Goal: Task Accomplishment & Management: Use online tool/utility

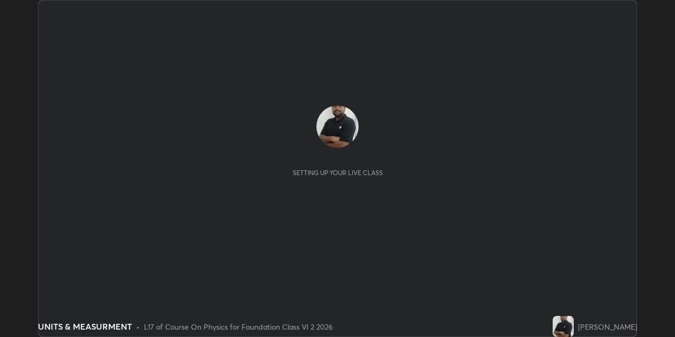
scroll to position [337, 675]
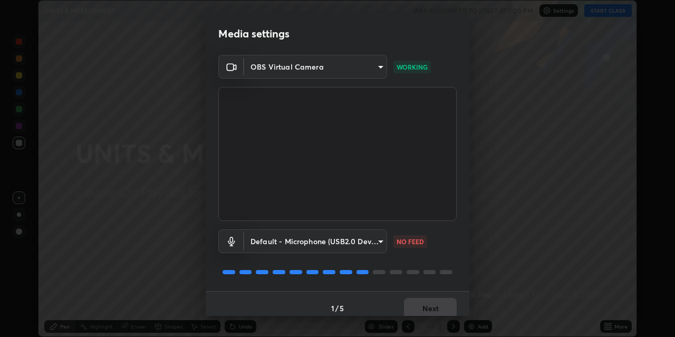
click at [424, 308] on button "Next" at bounding box center [430, 308] width 53 height 21
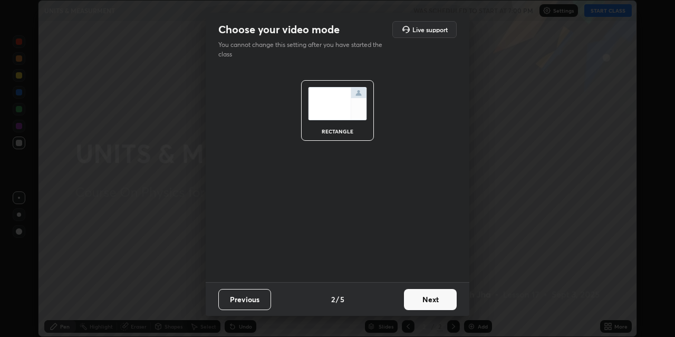
click at [422, 308] on button "Next" at bounding box center [430, 299] width 53 height 21
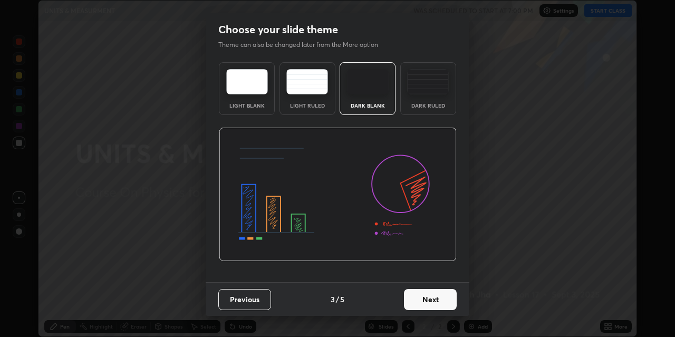
click at [425, 307] on button "Next" at bounding box center [430, 299] width 53 height 21
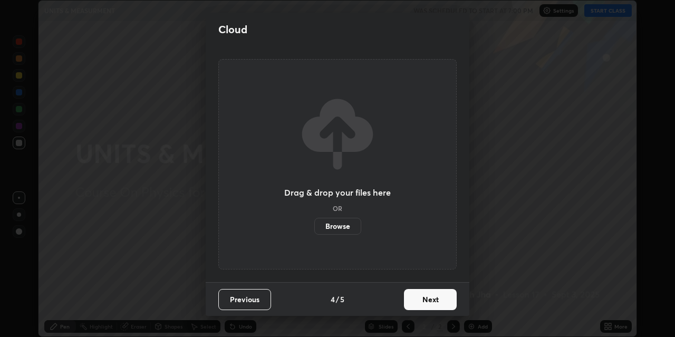
click at [426, 307] on button "Next" at bounding box center [430, 299] width 53 height 21
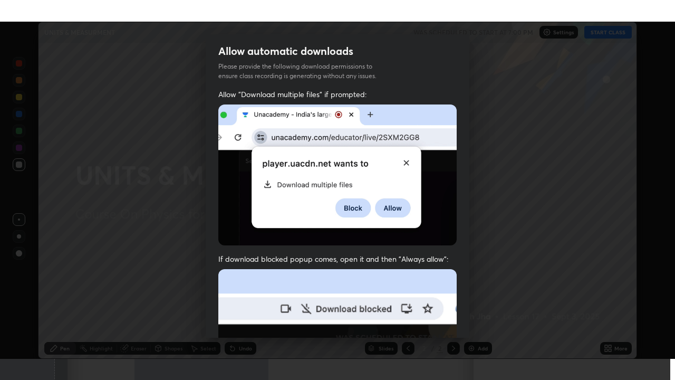
scroll to position [224, 0]
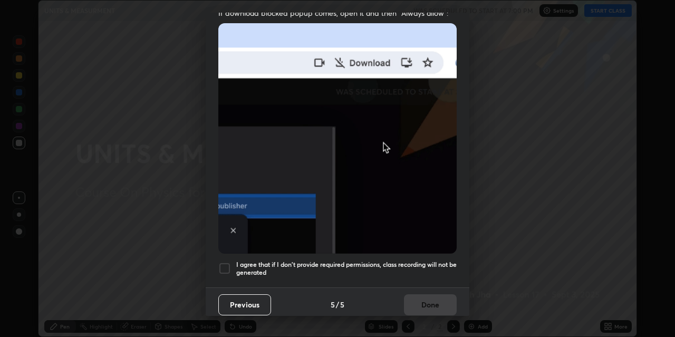
click at [224, 262] on div at bounding box center [224, 268] width 13 height 13
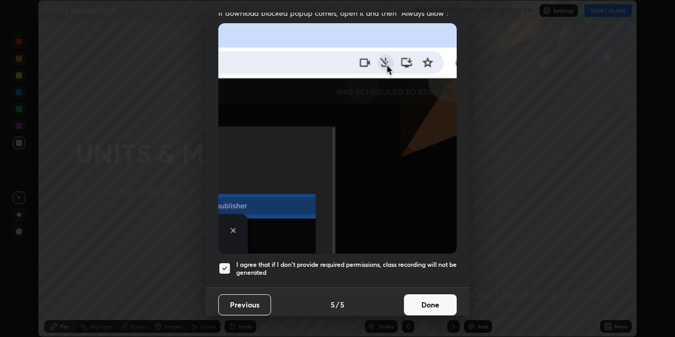
click at [415, 297] on button "Done" at bounding box center [430, 304] width 53 height 21
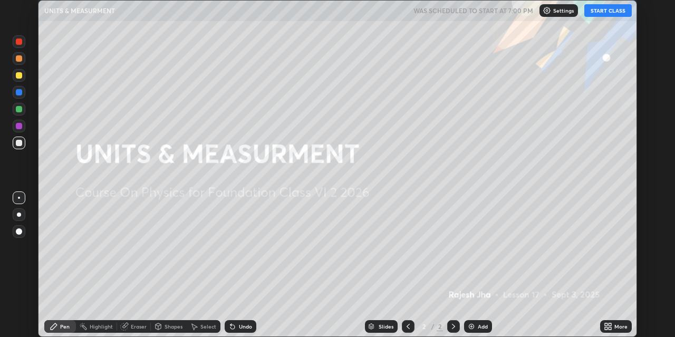
click at [607, 13] on button "START CLASS" at bounding box center [607, 10] width 47 height 13
click at [612, 326] on icon at bounding box center [608, 326] width 8 height 8
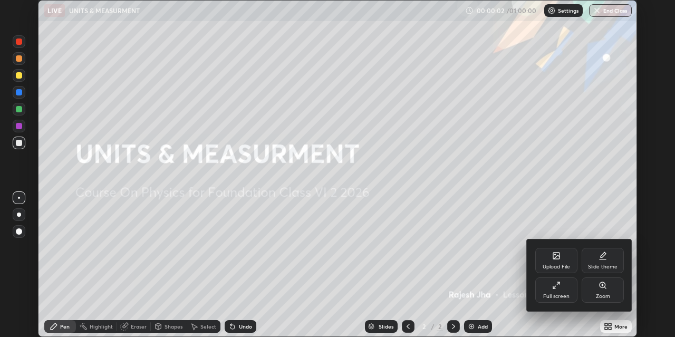
click at [562, 289] on div "Full screen" at bounding box center [556, 289] width 42 height 25
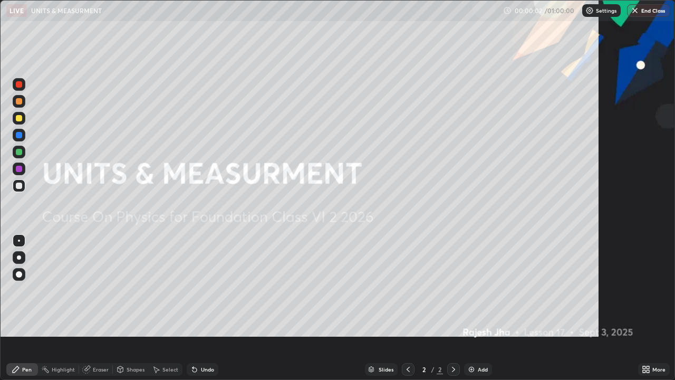
scroll to position [380, 675]
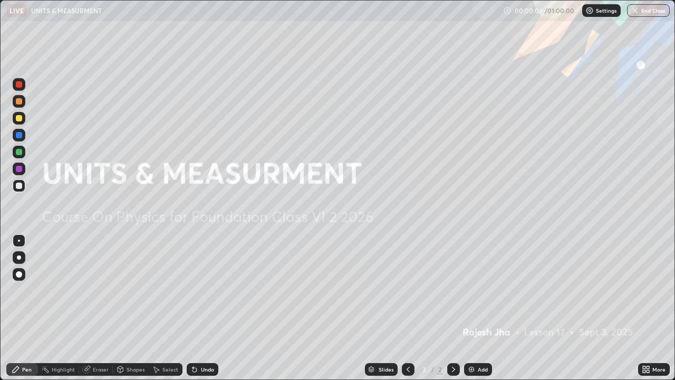
click at [473, 337] on img at bounding box center [471, 369] width 8 height 8
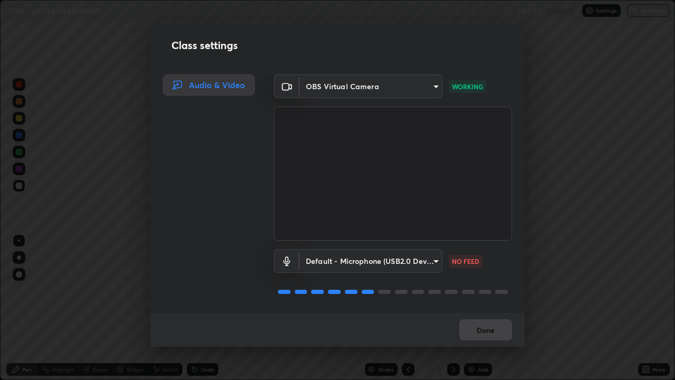
click at [488, 332] on div "Done" at bounding box center [337, 330] width 374 height 34
click at [487, 328] on div "Done" at bounding box center [337, 330] width 374 height 34
click at [484, 334] on button "Done" at bounding box center [485, 329] width 53 height 21
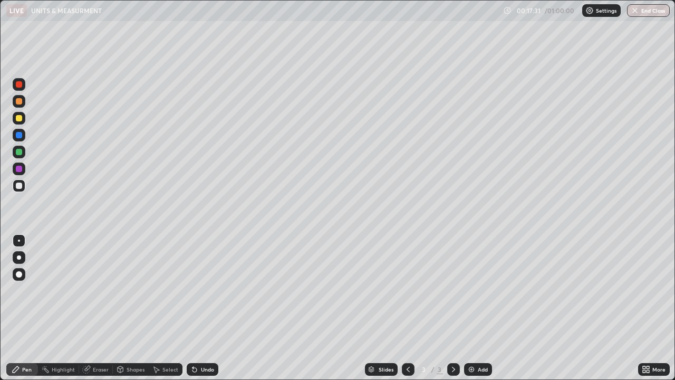
click at [18, 274] on div at bounding box center [19, 274] width 6 height 6
click at [16, 151] on div at bounding box center [19, 152] width 6 height 6
click at [24, 188] on div at bounding box center [19, 185] width 13 height 13
click at [475, 337] on div "Add" at bounding box center [478, 369] width 28 height 13
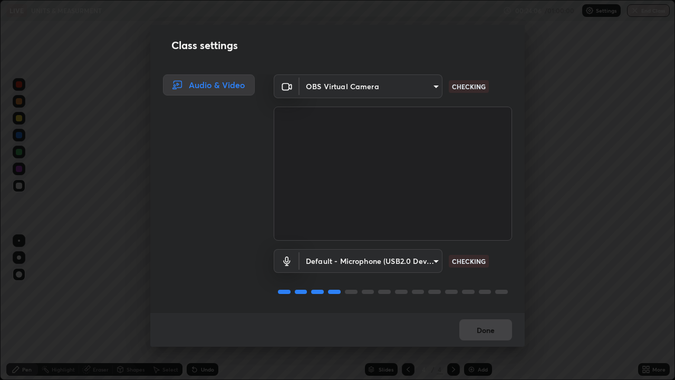
click at [485, 331] on div "Done" at bounding box center [337, 330] width 374 height 34
click at [489, 331] on div "Done" at bounding box center [337, 330] width 374 height 34
click at [489, 333] on div "Done" at bounding box center [337, 330] width 374 height 34
click at [489, 334] on div "Done" at bounding box center [337, 330] width 374 height 34
click at [487, 331] on div "Done" at bounding box center [337, 330] width 374 height 34
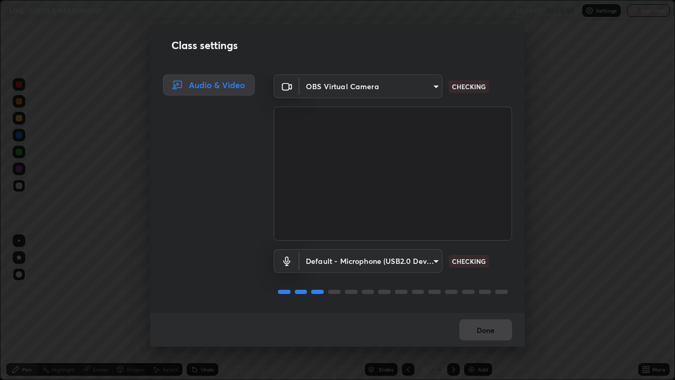
click at [479, 332] on div "Done" at bounding box center [337, 330] width 374 height 34
click at [479, 335] on button "Done" at bounding box center [485, 329] width 53 height 21
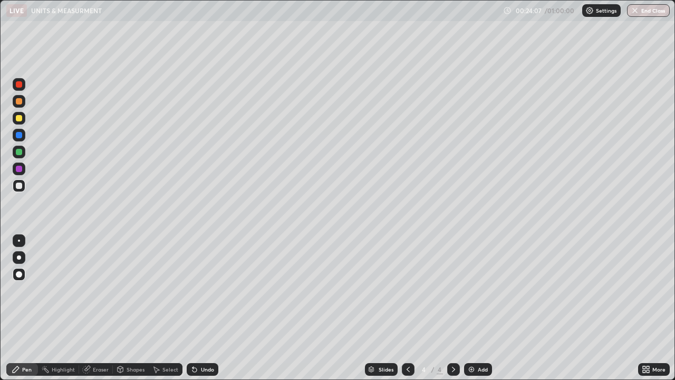
click at [474, 334] on button "Done" at bounding box center [485, 329] width 53 height 21
click at [0, 80] on div "Setting up your live class" at bounding box center [337, 190] width 675 height 380
click at [18, 153] on div at bounding box center [19, 152] width 6 height 6
click at [96, 337] on div "Eraser" at bounding box center [101, 369] width 16 height 5
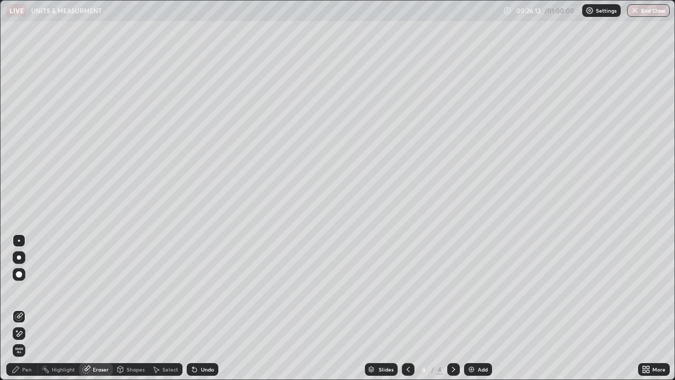
click at [22, 337] on div "Pen" at bounding box center [22, 369] width 32 height 13
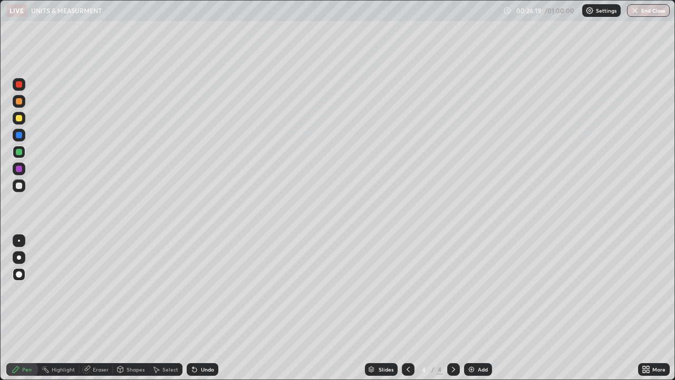
click at [89, 337] on icon at bounding box center [86, 369] width 8 height 8
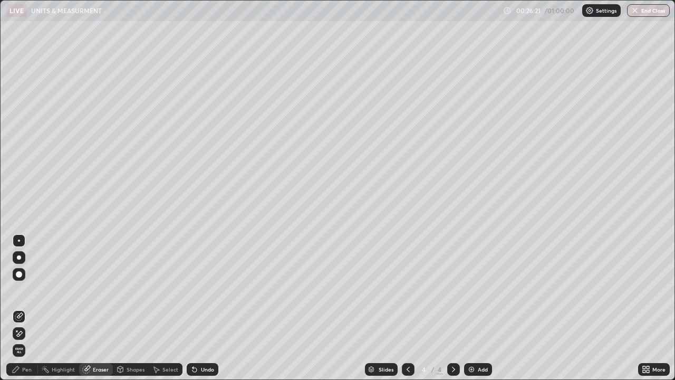
click at [28, 337] on div "Pen" at bounding box center [26, 369] width 9 height 5
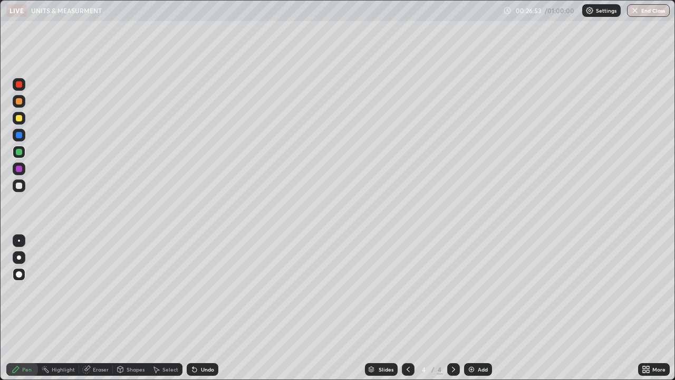
click at [480, 337] on div "Add" at bounding box center [483, 369] width 10 height 5
click at [475, 337] on div "Add" at bounding box center [478, 369] width 28 height 13
click at [407, 337] on icon at bounding box center [408, 369] width 8 height 8
click at [100, 337] on div "Eraser" at bounding box center [101, 369] width 16 height 5
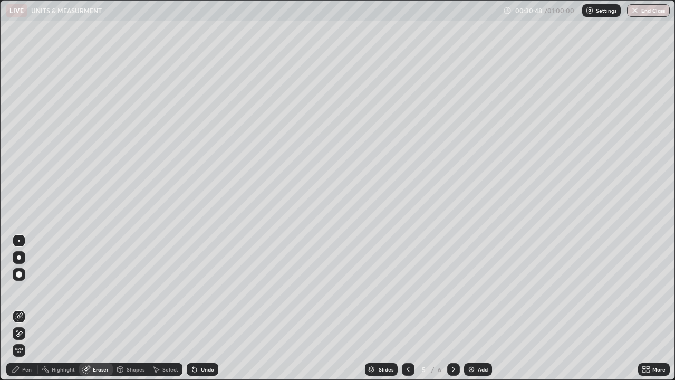
click at [23, 337] on div "Pen" at bounding box center [26, 369] width 9 height 5
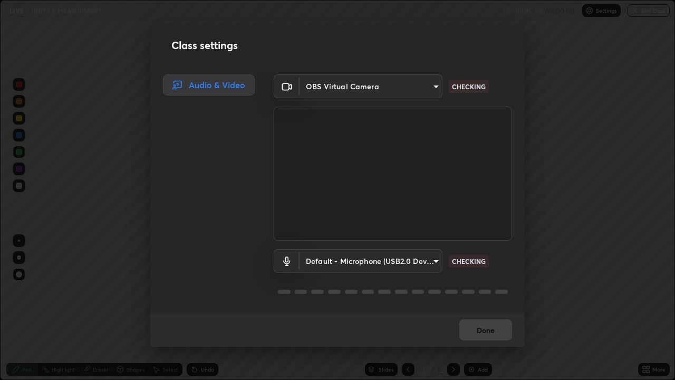
click at [579, 274] on div "Class settings Audio & Video OBS Virtual Camera 0808bb8def6a06e25041aa50ffc6a9e…" at bounding box center [337, 190] width 675 height 380
click at [482, 328] on div "Done" at bounding box center [337, 330] width 374 height 34
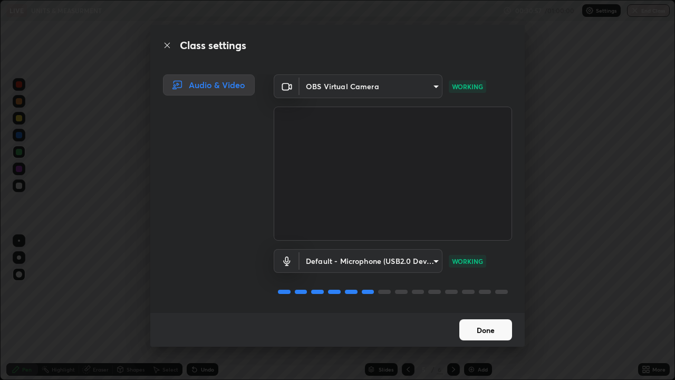
click at [483, 329] on button "Done" at bounding box center [485, 329] width 53 height 21
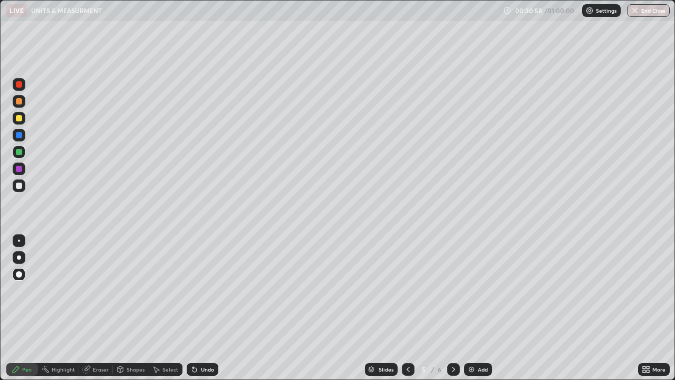
click at [482, 330] on button "Done" at bounding box center [485, 329] width 53 height 21
click at [454, 337] on icon at bounding box center [453, 369] width 8 height 8
click at [130, 337] on div "Shapes" at bounding box center [136, 369] width 18 height 5
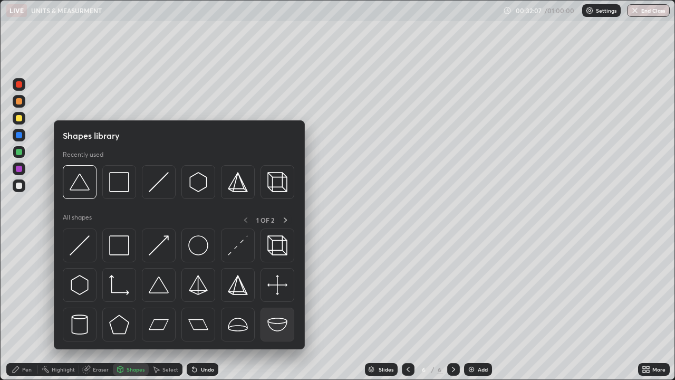
click at [283, 324] on img at bounding box center [277, 324] width 20 height 20
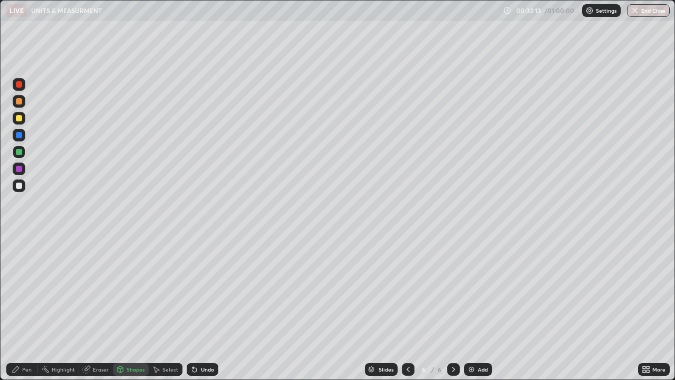
click at [95, 337] on div "Eraser" at bounding box center [101, 369] width 16 height 5
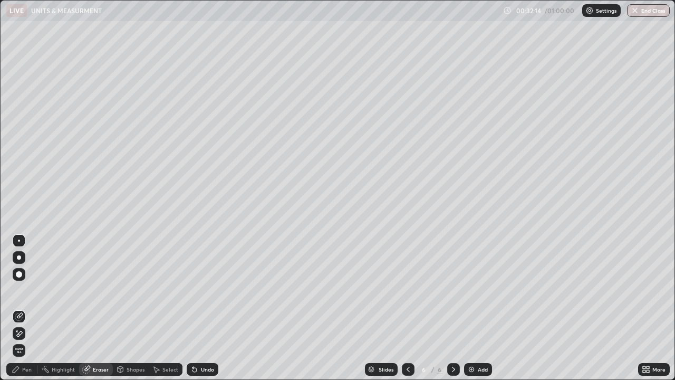
click at [91, 337] on div "Eraser" at bounding box center [96, 369] width 34 height 13
click at [23, 318] on icon at bounding box center [19, 316] width 8 height 8
click at [211, 337] on div "Undo" at bounding box center [207, 369] width 13 height 5
click at [207, 337] on div "Undo" at bounding box center [207, 369] width 13 height 5
click at [25, 337] on div "Pen" at bounding box center [22, 369] width 32 height 13
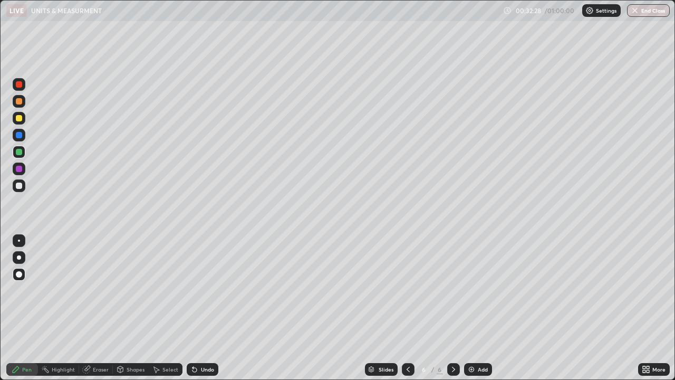
click at [21, 167] on div at bounding box center [19, 169] width 6 height 6
click at [166, 337] on div "Select" at bounding box center [166, 369] width 34 height 13
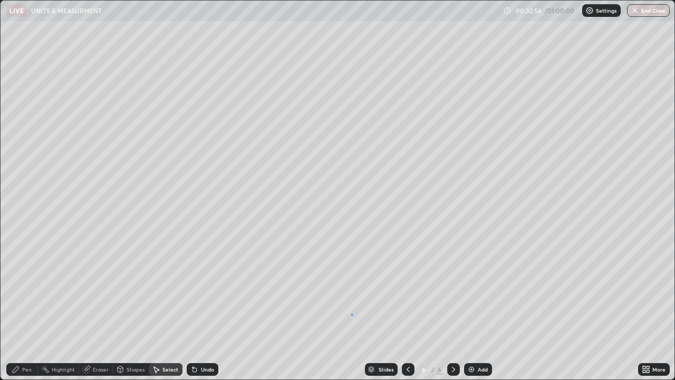
click at [352, 314] on div "0 ° Undo Copy Duplicate Duplicate to new slide Delete" at bounding box center [338, 190] width 674 height 379
click at [411, 191] on div "0 ° Undo Copy Duplicate Duplicate to new slide Delete" at bounding box center [338, 190] width 674 height 379
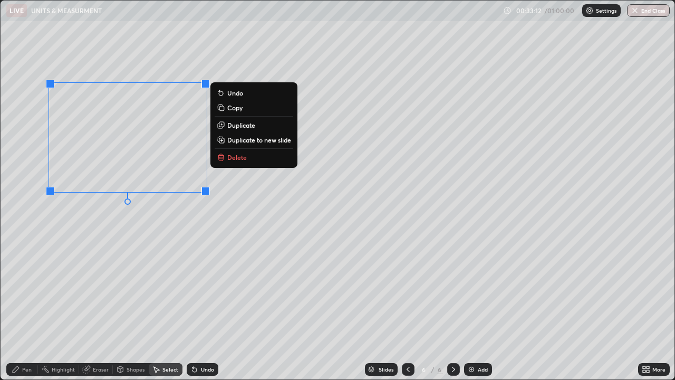
click at [199, 319] on div "0 ° Undo Copy Duplicate Duplicate to new slide Delete" at bounding box center [338, 190] width 674 height 379
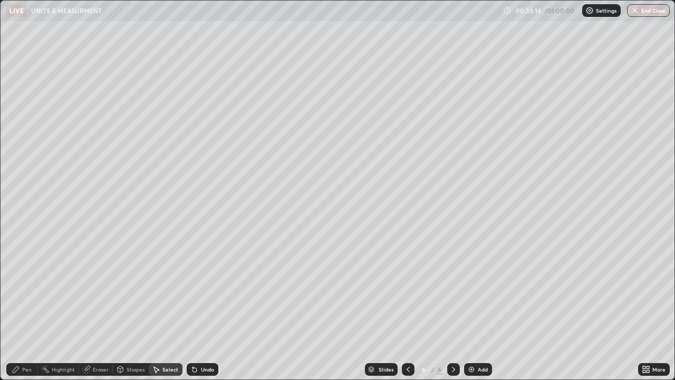
click at [93, 337] on div "Eraser" at bounding box center [96, 369] width 34 height 13
click at [22, 337] on div "Pen" at bounding box center [22, 369] width 32 height 13
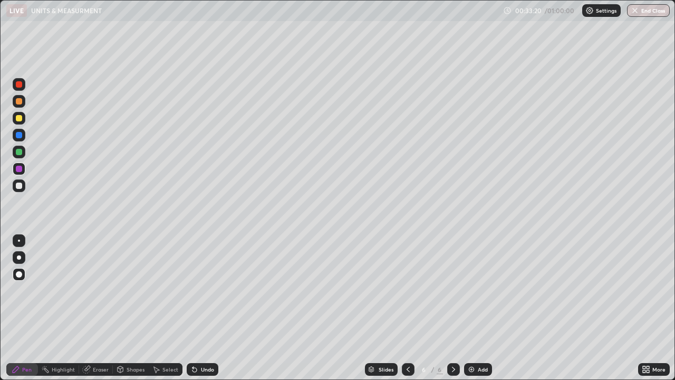
click at [19, 241] on div at bounding box center [19, 240] width 2 height 2
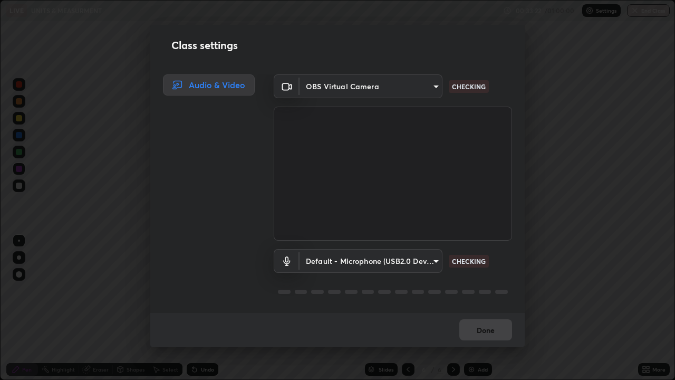
click at [117, 199] on div "Class settings Audio & Video OBS Virtual Camera 0808bb8def6a06e25041aa50ffc6a9e…" at bounding box center [337, 190] width 675 height 380
click at [491, 330] on div "Done" at bounding box center [337, 330] width 374 height 34
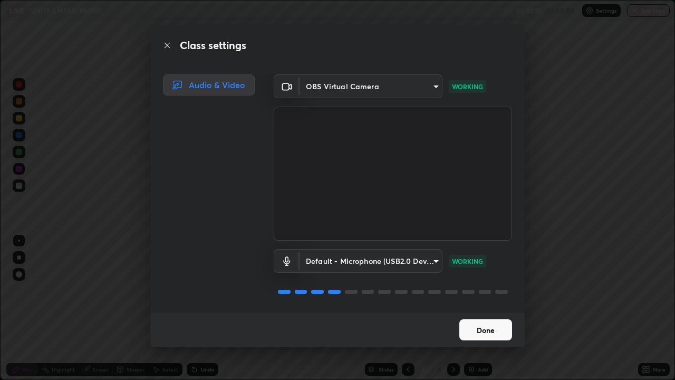
click at [473, 330] on button "Done" at bounding box center [485, 329] width 53 height 21
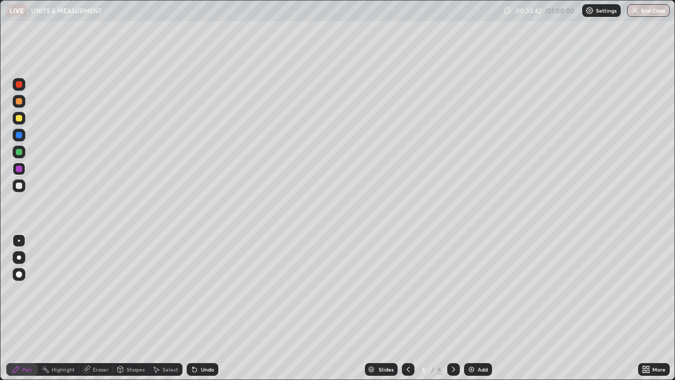
click at [20, 83] on div at bounding box center [19, 84] width 6 height 6
click at [175, 337] on div "Select" at bounding box center [170, 369] width 16 height 5
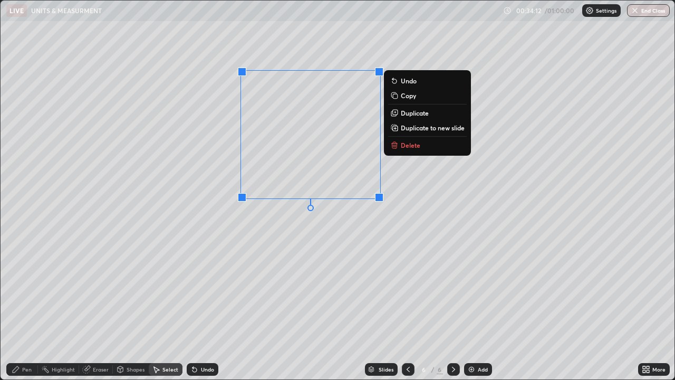
click at [366, 223] on div "0 ° Undo Copy Duplicate Duplicate to new slide Delete" at bounding box center [338, 190] width 674 height 379
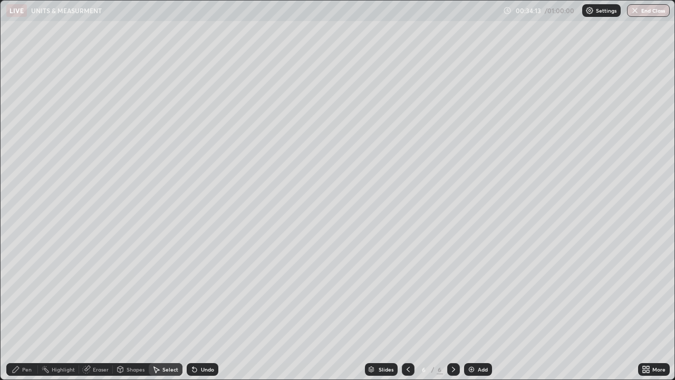
click at [23, 337] on div "Pen" at bounding box center [26, 369] width 9 height 5
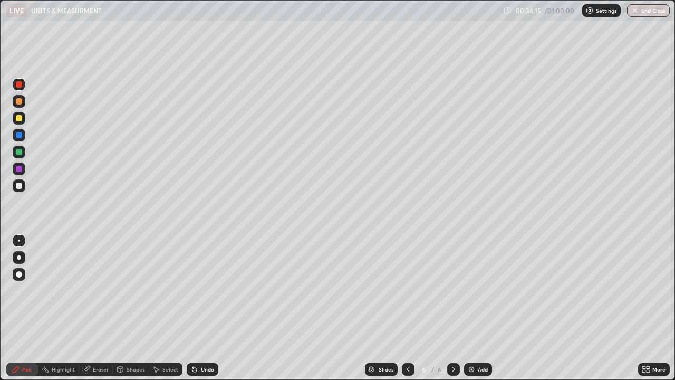
click at [18, 118] on div at bounding box center [19, 118] width 6 height 6
click at [25, 271] on div at bounding box center [19, 274] width 13 height 13
click at [161, 337] on div "Select" at bounding box center [166, 369] width 34 height 13
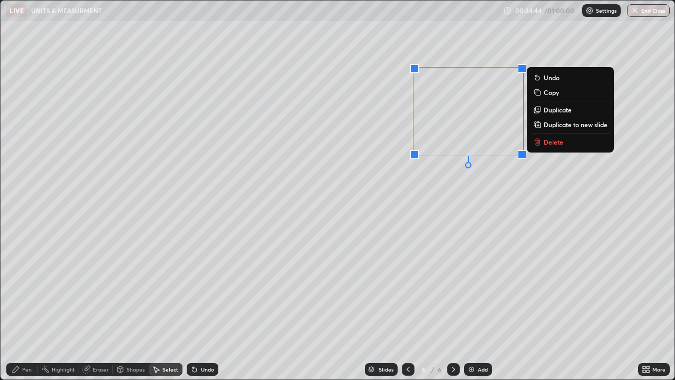
click at [27, 337] on div "Pen" at bounding box center [22, 369] width 32 height 13
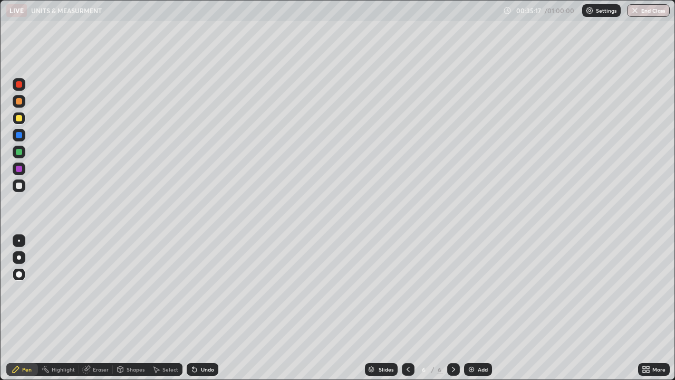
click at [474, 337] on img at bounding box center [471, 369] width 8 height 8
click at [132, 337] on div "Shapes" at bounding box center [136, 369] width 18 height 5
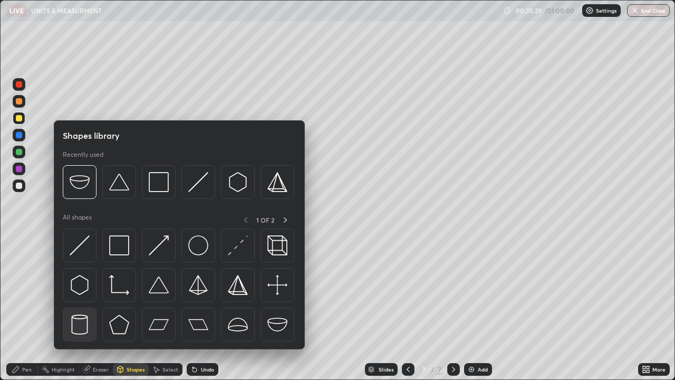
click at [93, 337] on div at bounding box center [80, 325] width 34 height 34
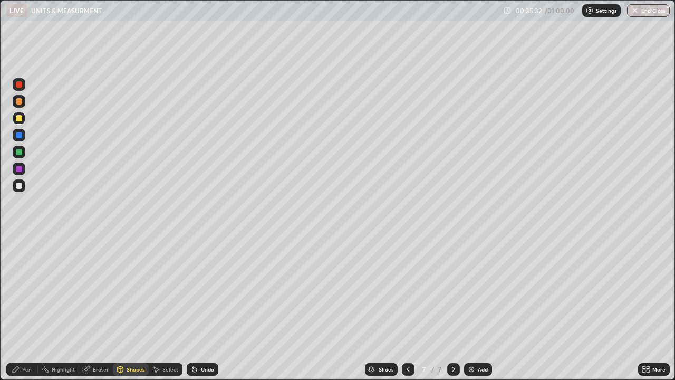
click at [28, 337] on div "Pen" at bounding box center [26, 369] width 9 height 5
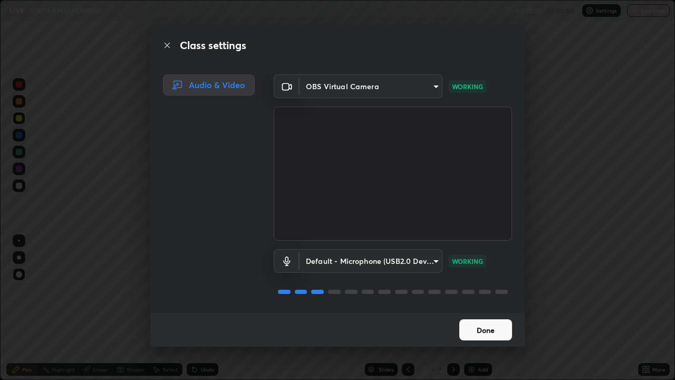
click at [485, 328] on button "Done" at bounding box center [485, 329] width 53 height 21
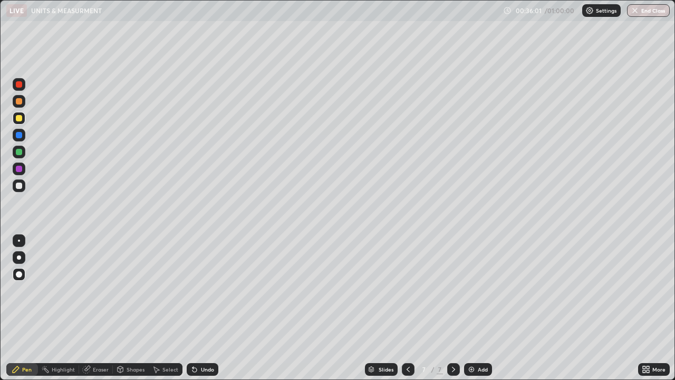
click at [161, 337] on div "Select" at bounding box center [166, 369] width 34 height 13
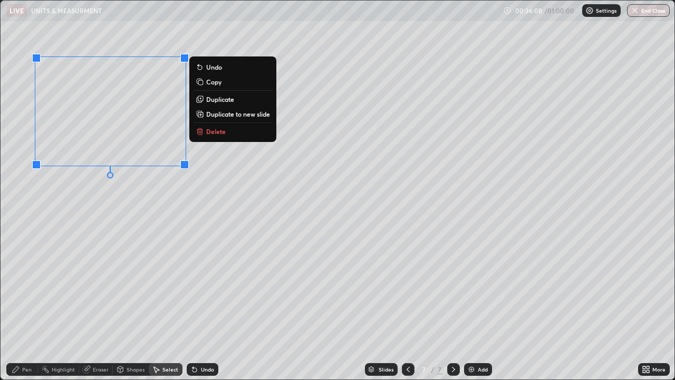
click at [28, 337] on div "Pen" at bounding box center [22, 369] width 32 height 13
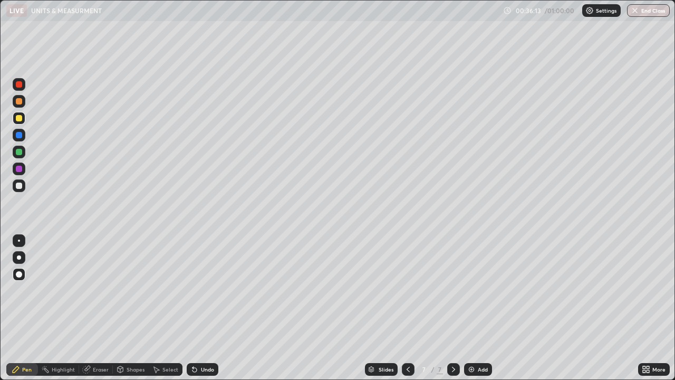
click at [21, 85] on div at bounding box center [19, 84] width 6 height 6
click at [171, 337] on div "Select" at bounding box center [170, 369] width 16 height 5
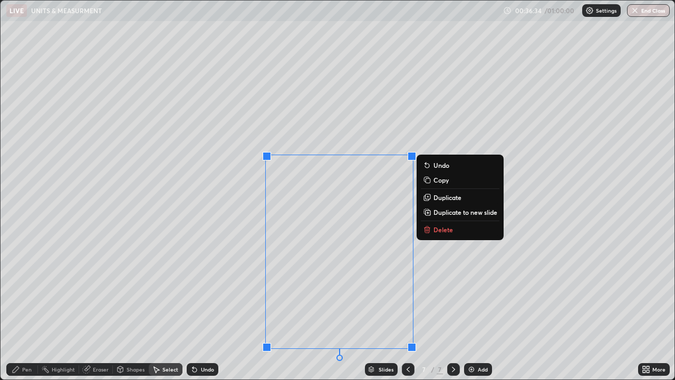
click at [456, 273] on div "0 ° Undo Copy Duplicate Duplicate to new slide Delete" at bounding box center [338, 190] width 674 height 379
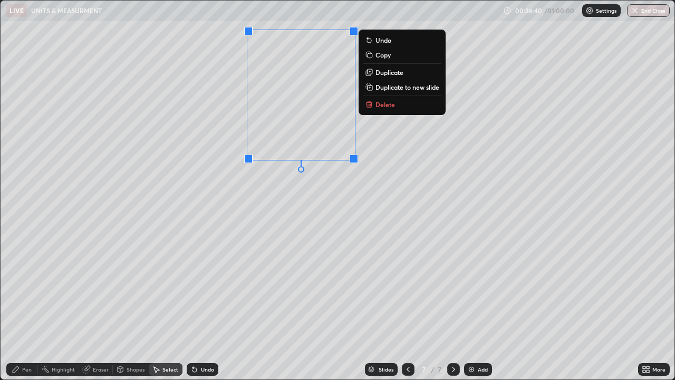
click at [347, 226] on div "0 ° Undo Copy Duplicate Duplicate to new slide Delete" at bounding box center [338, 190] width 674 height 379
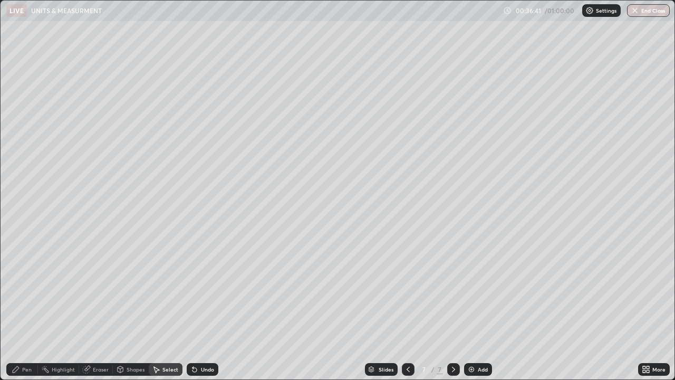
click at [21, 337] on div "Pen" at bounding box center [22, 369] width 32 height 13
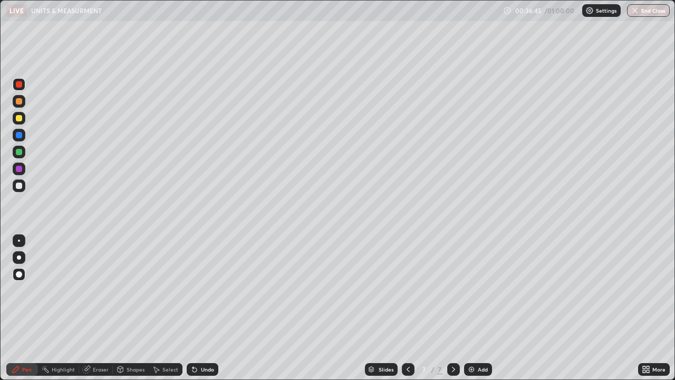
click at [20, 136] on div at bounding box center [19, 135] width 6 height 6
click at [164, 337] on div "Select" at bounding box center [170, 369] width 16 height 5
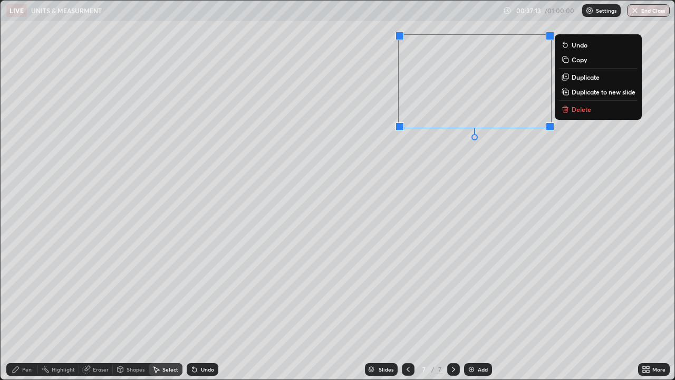
click at [23, 337] on div "Pen" at bounding box center [26, 369] width 9 height 5
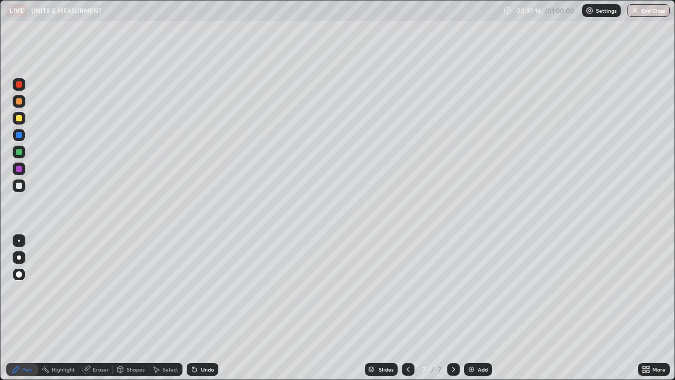
click at [18, 184] on div at bounding box center [19, 185] width 6 height 6
click at [19, 98] on div at bounding box center [19, 101] width 6 height 6
click at [476, 337] on div "Add" at bounding box center [478, 369] width 28 height 13
click at [119, 337] on icon at bounding box center [121, 369] width 6 height 2
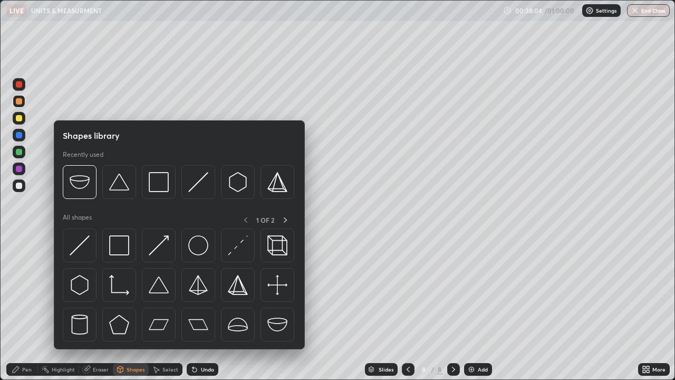
click at [27, 337] on div "Pen" at bounding box center [26, 369] width 9 height 5
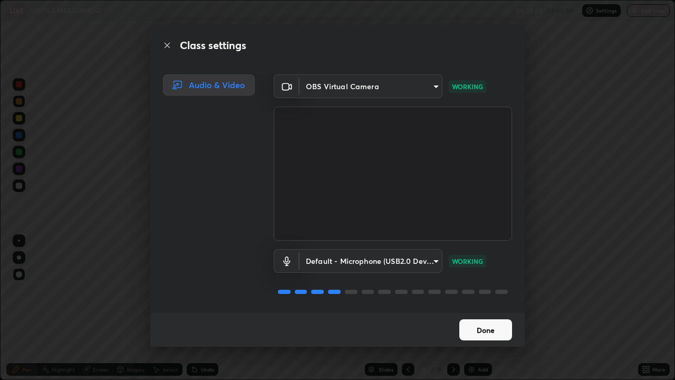
click at [486, 328] on button "Done" at bounding box center [485, 329] width 53 height 21
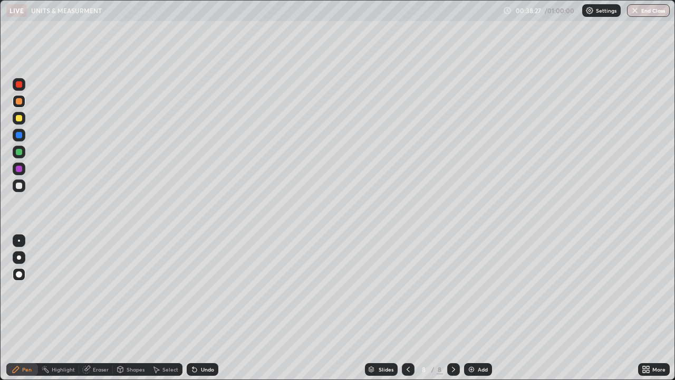
click at [103, 337] on div "Eraser" at bounding box center [101, 369] width 16 height 5
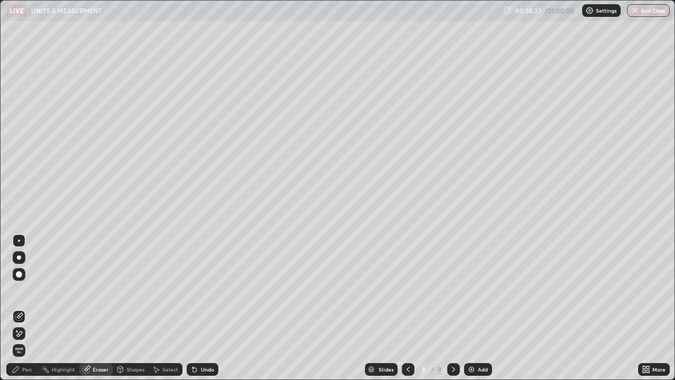
click at [18, 337] on span "Erase all" at bounding box center [19, 350] width 12 height 6
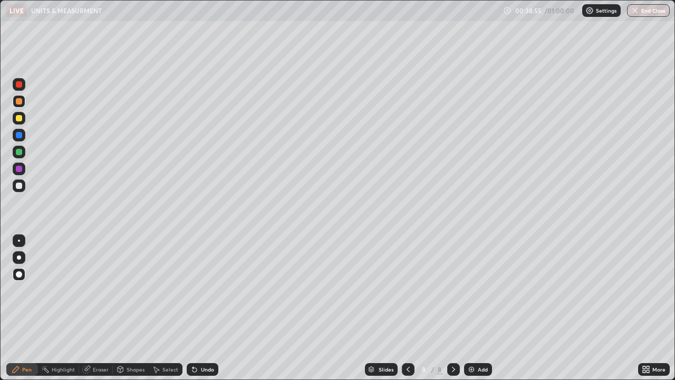
click at [168, 337] on div "Select" at bounding box center [170, 369] width 16 height 5
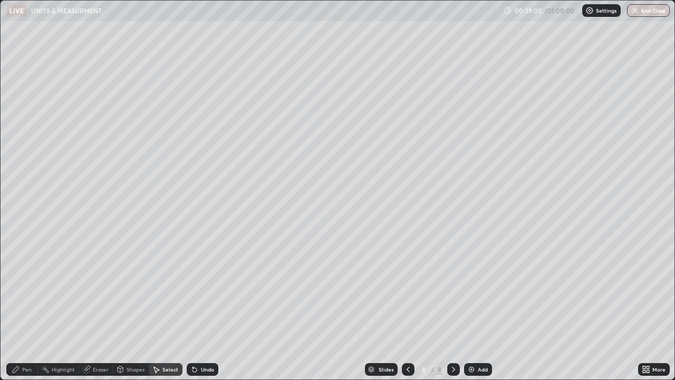
click at [132, 337] on div "Shapes" at bounding box center [136, 369] width 18 height 5
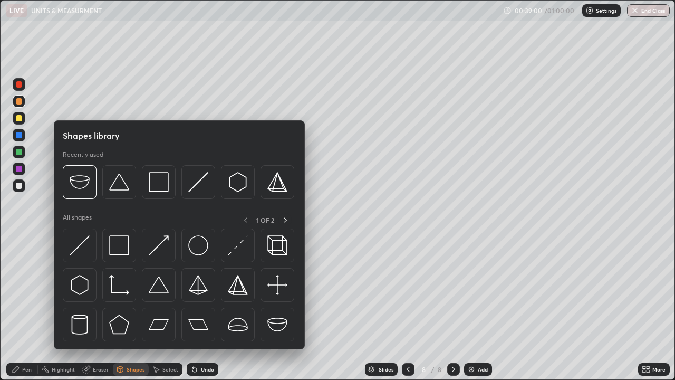
click at [168, 337] on div "Select" at bounding box center [170, 369] width 16 height 5
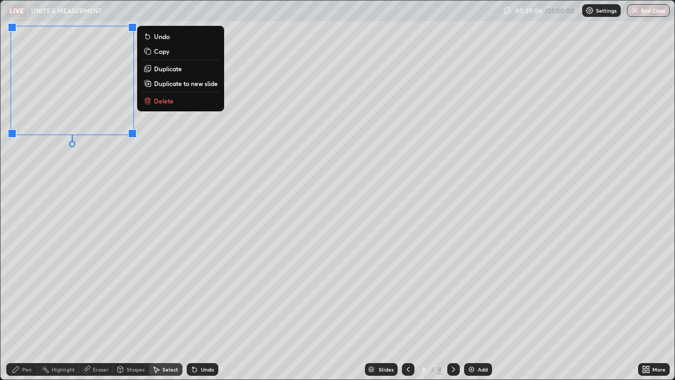
click at [90, 198] on div "0 ° Undo Copy Duplicate Duplicate to new slide Delete" at bounding box center [338, 190] width 674 height 379
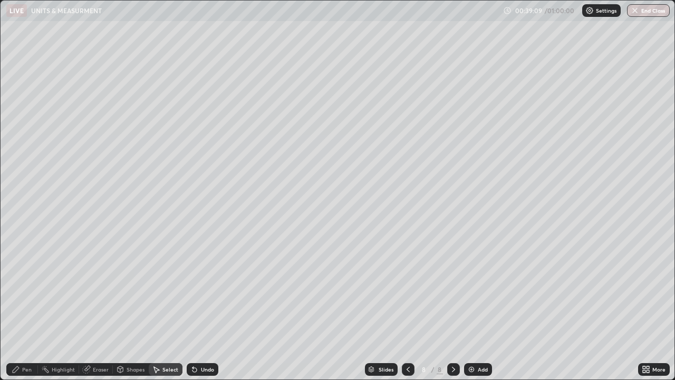
click at [31, 337] on div "Pen" at bounding box center [26, 369] width 9 height 5
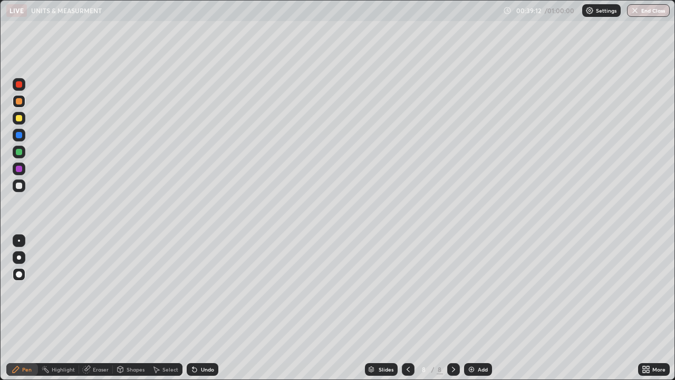
click at [20, 87] on div at bounding box center [19, 84] width 6 height 6
click at [168, 337] on div "Select" at bounding box center [170, 369] width 16 height 5
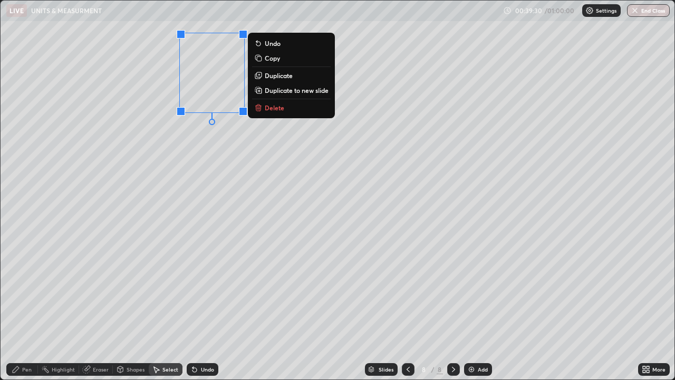
click at [228, 154] on div "0 ° Undo Copy Duplicate Duplicate to new slide Delete" at bounding box center [338, 190] width 674 height 379
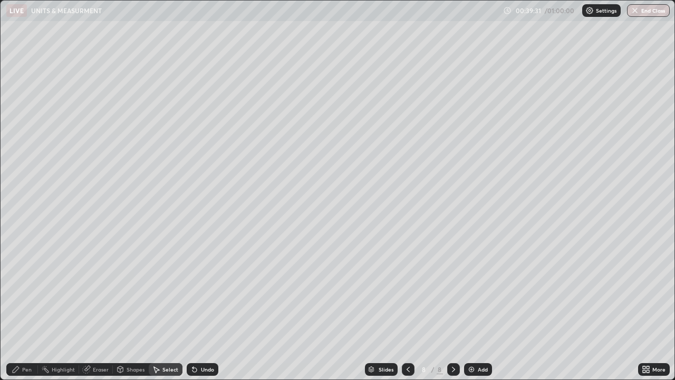
click at [31, 337] on div "Pen" at bounding box center [26, 369] width 9 height 5
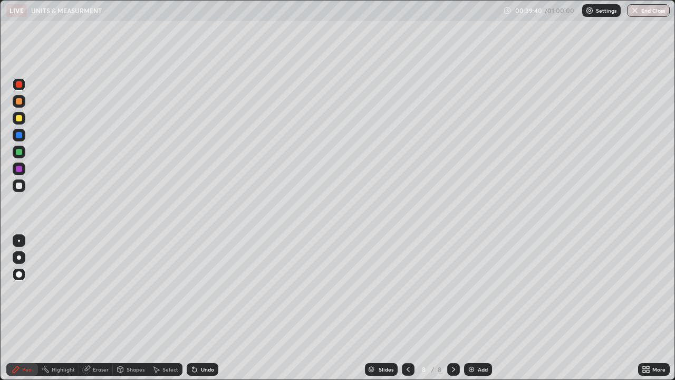
click at [21, 185] on div at bounding box center [19, 185] width 6 height 6
click at [22, 170] on div at bounding box center [19, 169] width 6 height 6
click at [167, 337] on div "Select" at bounding box center [170, 369] width 16 height 5
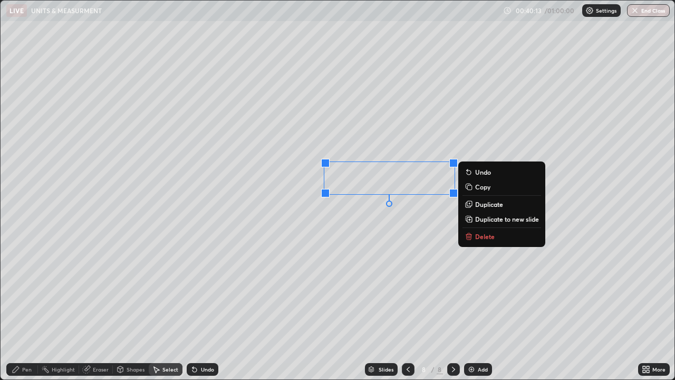
click at [410, 337] on div "0 ° Undo Copy Duplicate Duplicate to new slide Delete" at bounding box center [338, 190] width 674 height 379
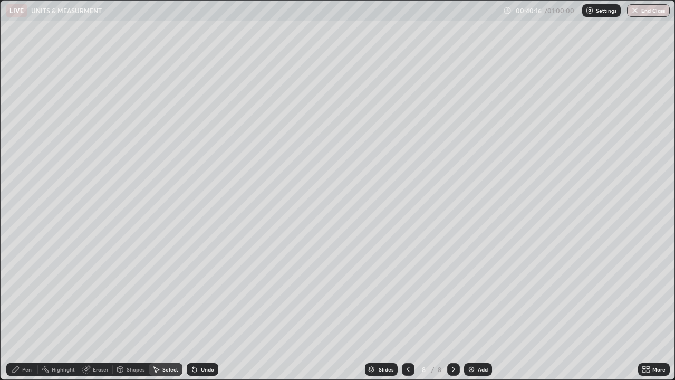
click at [100, 337] on div "Eraser" at bounding box center [101, 369] width 16 height 5
click at [24, 337] on div "Pen" at bounding box center [26, 369] width 9 height 5
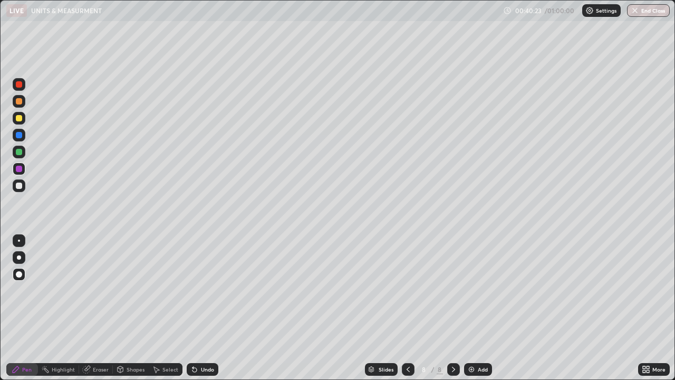
click at [21, 117] on div at bounding box center [19, 118] width 6 height 6
click at [20, 151] on div at bounding box center [19, 152] width 6 height 6
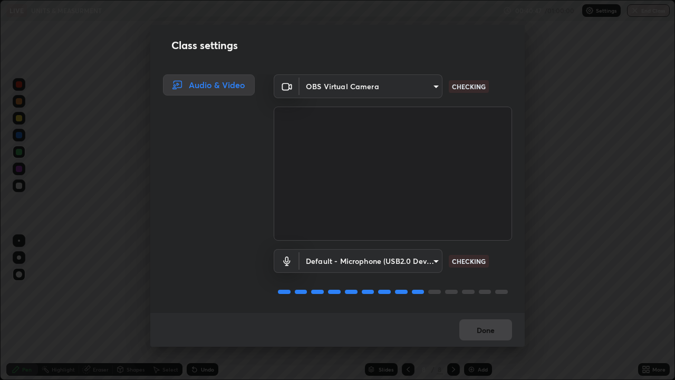
click at [484, 330] on div "Done" at bounding box center [337, 330] width 374 height 34
click at [484, 329] on div "Done" at bounding box center [337, 330] width 374 height 34
click at [484, 328] on div "Done" at bounding box center [337, 330] width 374 height 34
click at [484, 330] on div "Done" at bounding box center [337, 330] width 374 height 34
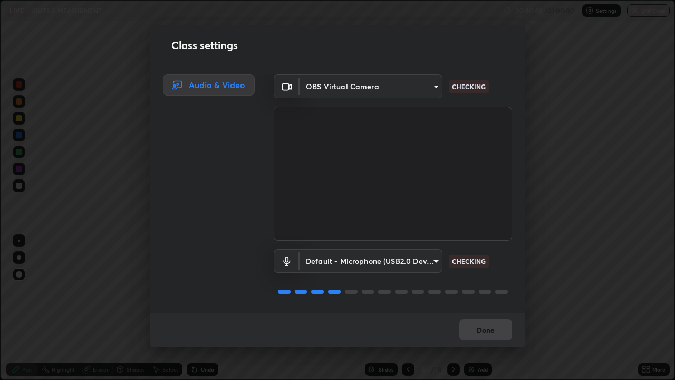
click at [483, 329] on div "Done" at bounding box center [337, 330] width 374 height 34
click at [484, 329] on div "Done" at bounding box center [337, 330] width 374 height 34
click at [486, 332] on div "Done" at bounding box center [337, 330] width 374 height 34
click at [487, 333] on div "Done" at bounding box center [337, 330] width 374 height 34
click at [487, 334] on div "Done" at bounding box center [337, 330] width 374 height 34
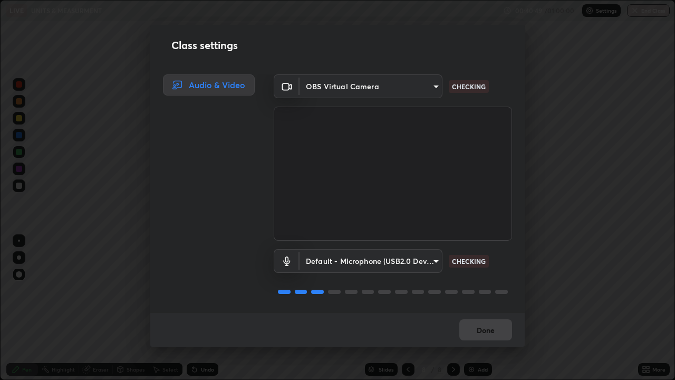
click at [485, 330] on div "Done" at bounding box center [337, 330] width 374 height 34
click at [485, 329] on div "Done" at bounding box center [337, 330] width 374 height 34
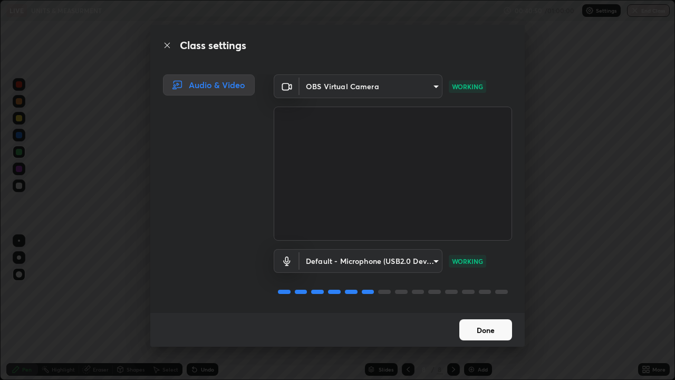
click at [487, 332] on button "Done" at bounding box center [485, 329] width 53 height 21
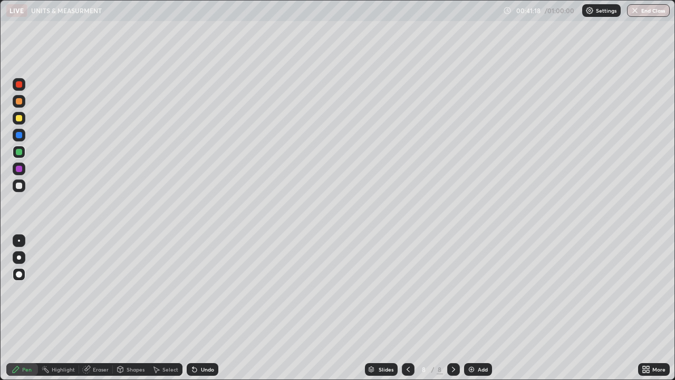
click at [473, 337] on img at bounding box center [471, 369] width 8 height 8
click at [133, 337] on div "Shapes" at bounding box center [136, 369] width 18 height 5
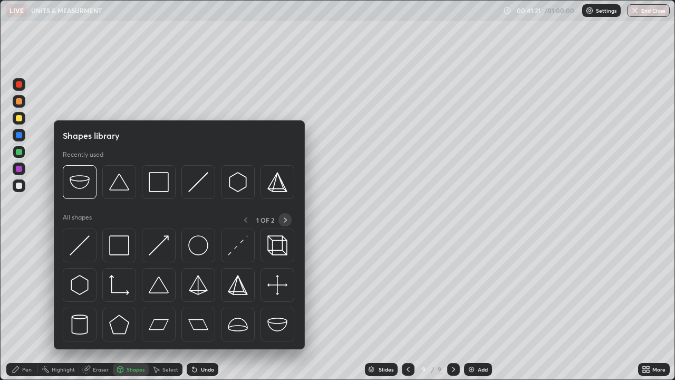
click at [284, 219] on icon at bounding box center [285, 220] width 8 height 8
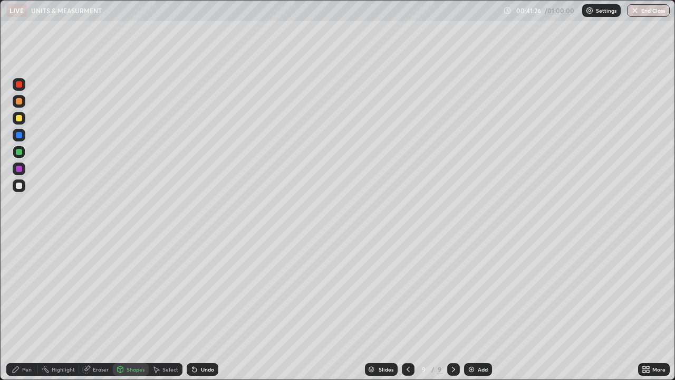
click at [127, 337] on div "Shapes" at bounding box center [136, 369] width 18 height 5
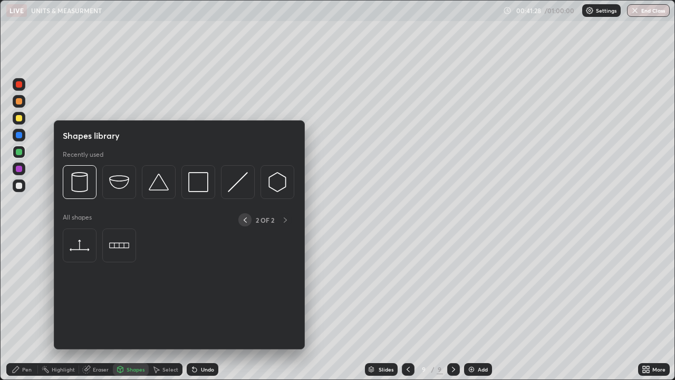
click at [244, 220] on icon at bounding box center [245, 219] width 3 height 5
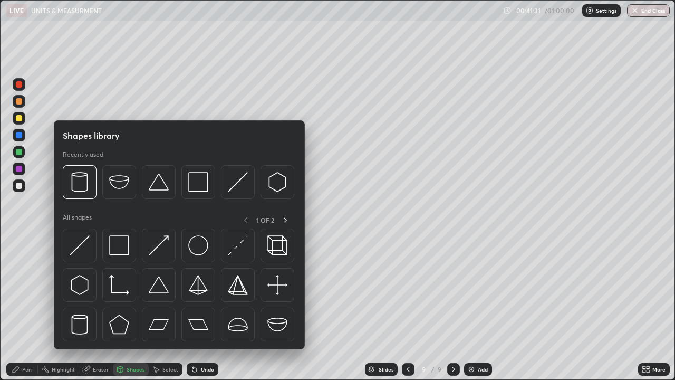
click at [17, 337] on icon at bounding box center [16, 369] width 6 height 6
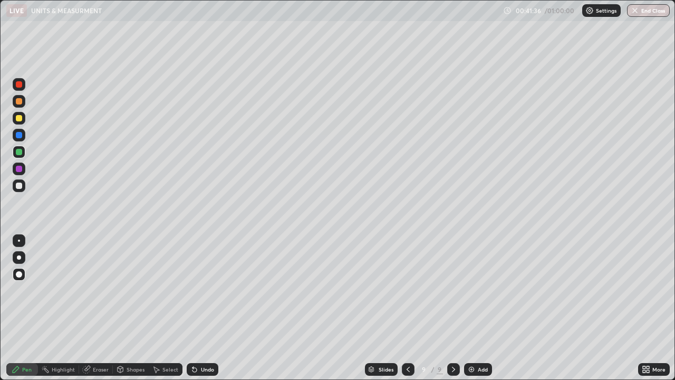
click at [17, 99] on div at bounding box center [19, 101] width 6 height 6
click at [164, 337] on div "Select" at bounding box center [170, 369] width 16 height 5
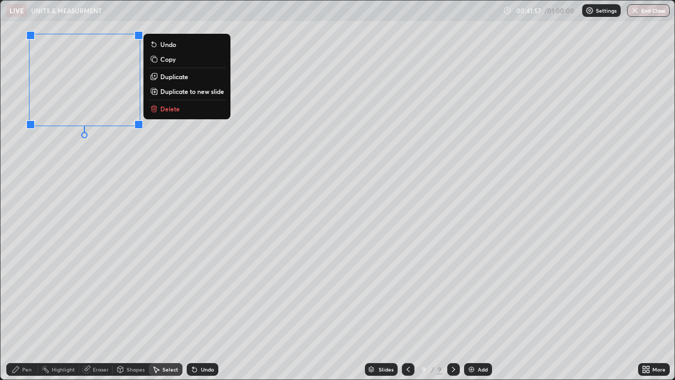
click at [27, 337] on div "Pen" at bounding box center [26, 369] width 9 height 5
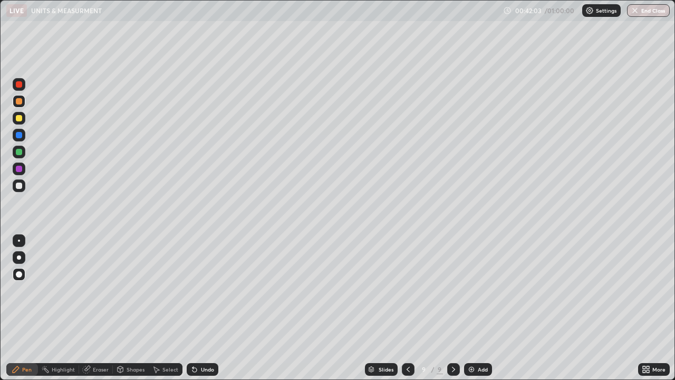
click at [23, 150] on div at bounding box center [19, 152] width 13 height 13
click at [163, 337] on div "Select" at bounding box center [170, 369] width 16 height 5
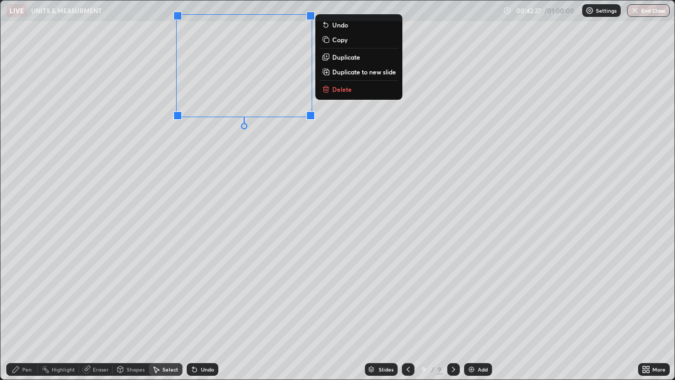
click at [24, 337] on div "Pen" at bounding box center [26, 369] width 9 height 5
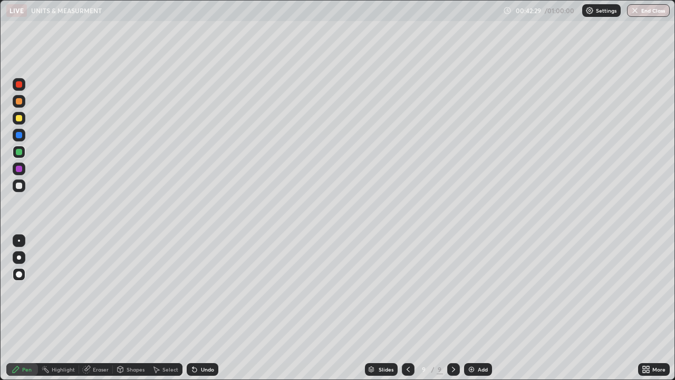
click at [20, 86] on div at bounding box center [19, 84] width 6 height 6
click at [174, 337] on div "Select" at bounding box center [170, 369] width 16 height 5
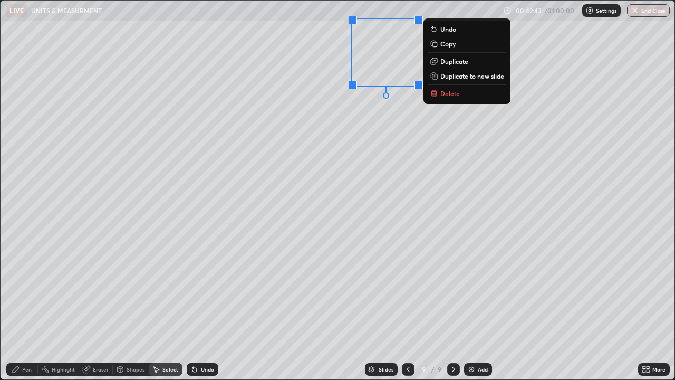
click at [332, 161] on div "0 ° Undo Copy Duplicate Duplicate to new slide Delete" at bounding box center [338, 190] width 674 height 379
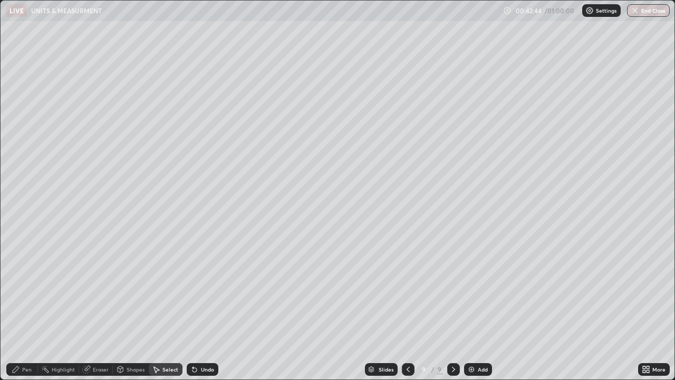
click at [27, 337] on div "Pen" at bounding box center [26, 369] width 9 height 5
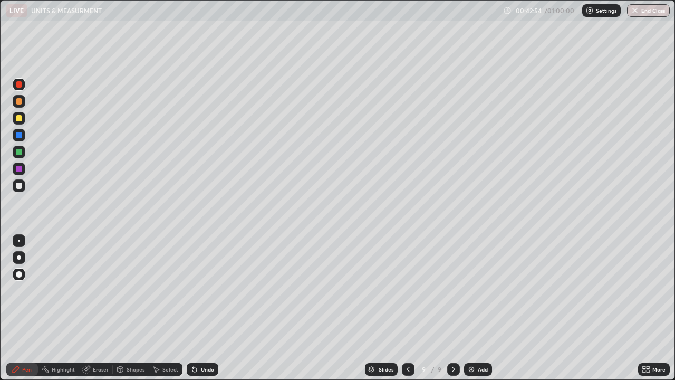
click at [24, 187] on div at bounding box center [19, 185] width 13 height 13
click at [19, 116] on div at bounding box center [19, 118] width 6 height 6
click at [474, 337] on img at bounding box center [471, 369] width 8 height 8
click at [141, 337] on div "Shapes" at bounding box center [131, 369] width 36 height 13
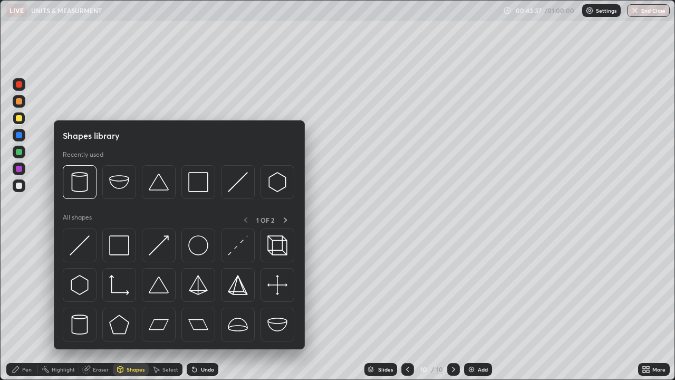
click at [22, 337] on div "Pen" at bounding box center [22, 369] width 32 height 13
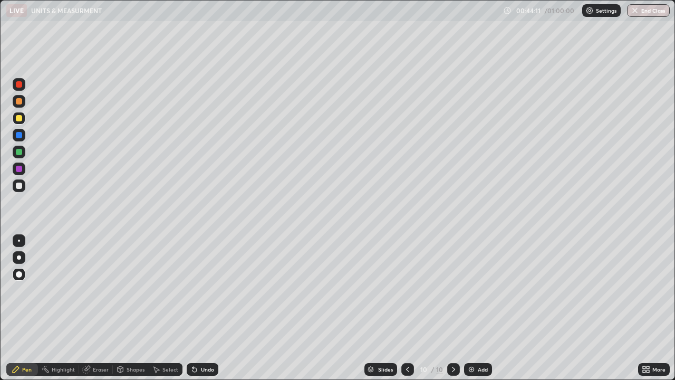
click at [20, 134] on div at bounding box center [19, 135] width 6 height 6
click at [168, 337] on div "Select" at bounding box center [170, 369] width 16 height 5
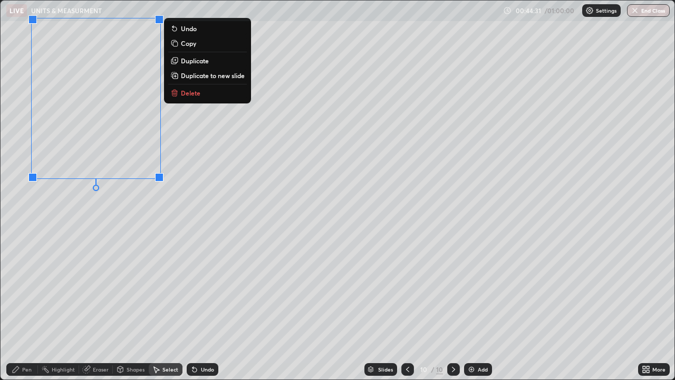
click at [27, 337] on div "Pen" at bounding box center [26, 369] width 9 height 5
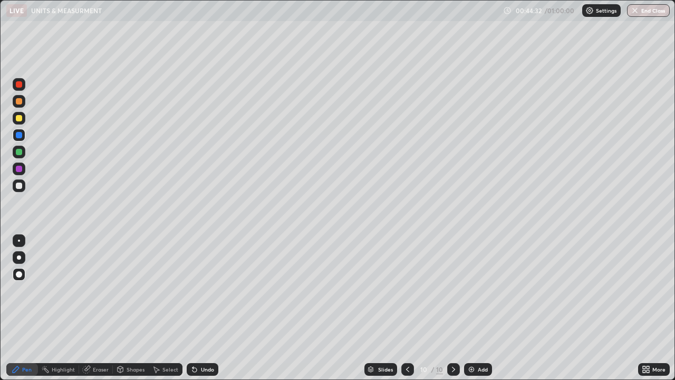
click at [21, 97] on div at bounding box center [19, 101] width 13 height 13
click at [17, 87] on div at bounding box center [19, 84] width 6 height 6
click at [105, 337] on div "Eraser" at bounding box center [101, 369] width 16 height 5
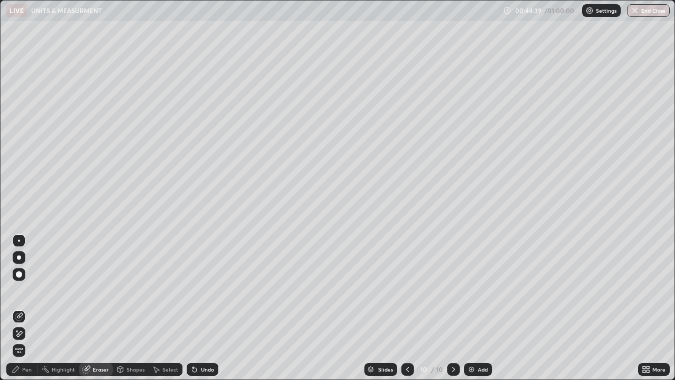
click at [17, 337] on icon at bounding box center [16, 369] width 8 height 8
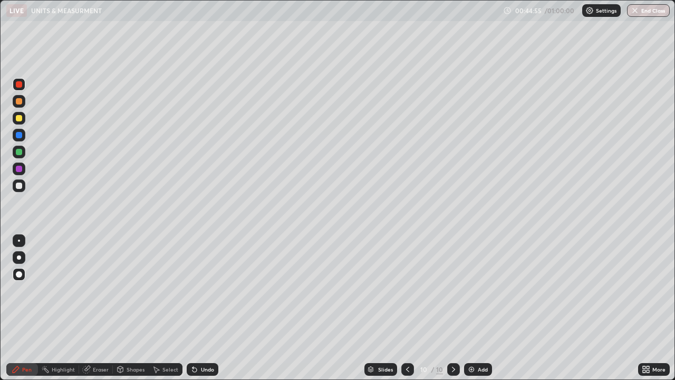
click at [160, 337] on div "Select" at bounding box center [166, 369] width 34 height 13
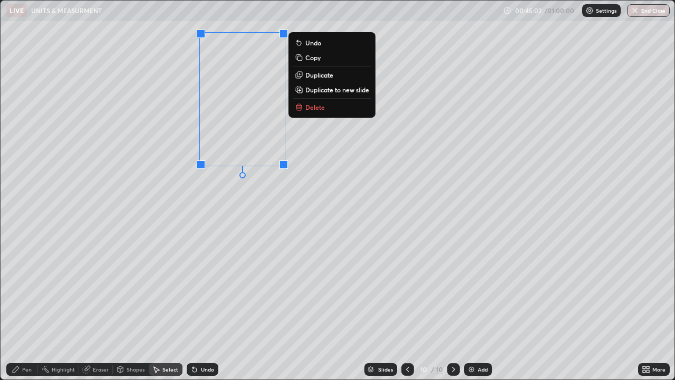
click at [274, 206] on div "0 ° Undo Copy Duplicate Duplicate to new slide Delete" at bounding box center [338, 190] width 674 height 379
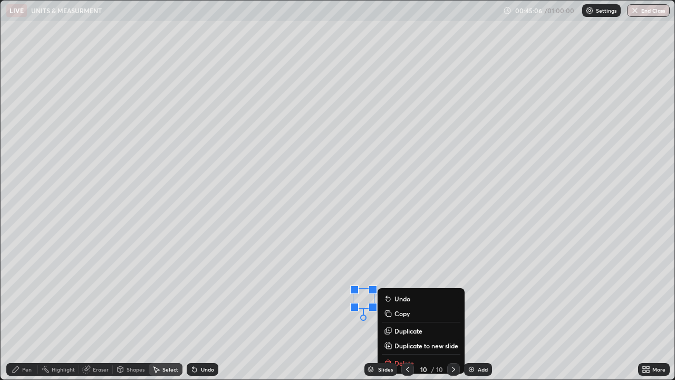
click at [330, 317] on div "0 ° Undo Copy Duplicate Duplicate to new slide Delete" at bounding box center [338, 190] width 674 height 379
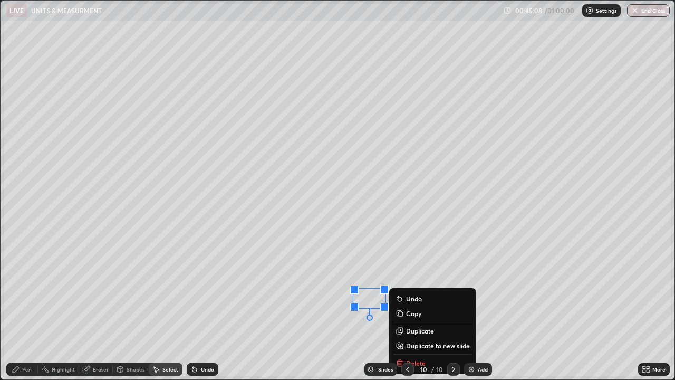
click at [98, 337] on div "Eraser" at bounding box center [101, 369] width 16 height 5
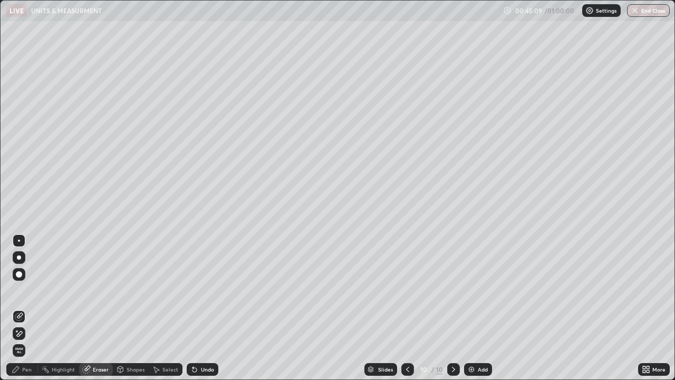
click at [21, 332] on icon at bounding box center [19, 333] width 8 height 9
click at [25, 337] on div "Pen" at bounding box center [26, 369] width 9 height 5
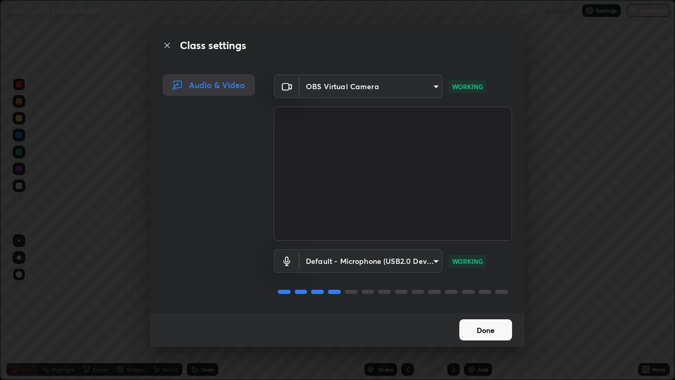
click at [489, 328] on button "Done" at bounding box center [485, 329] width 53 height 21
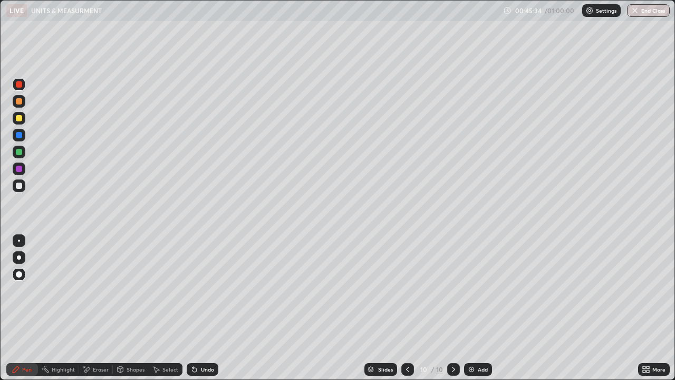
click at [97, 337] on div "Eraser" at bounding box center [101, 369] width 16 height 5
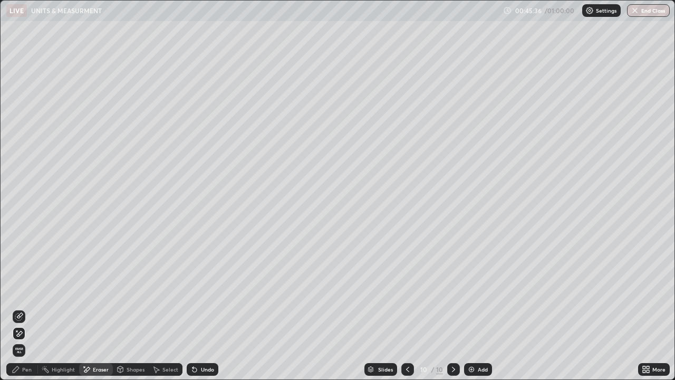
click at [19, 337] on span "Erase all" at bounding box center [19, 350] width 12 height 6
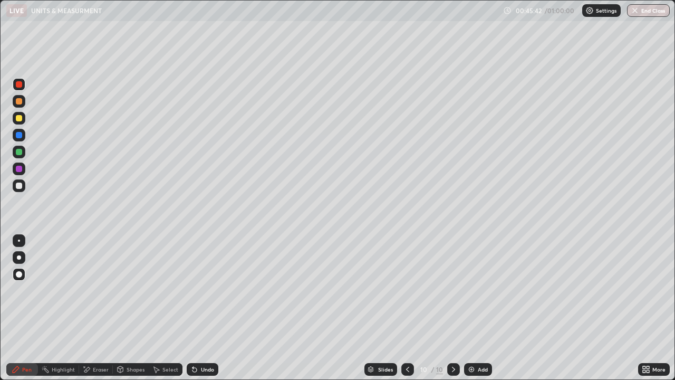
click at [17, 134] on div at bounding box center [19, 135] width 6 height 6
click at [17, 120] on div at bounding box center [19, 118] width 6 height 6
click at [162, 337] on div "Select" at bounding box center [170, 369] width 16 height 5
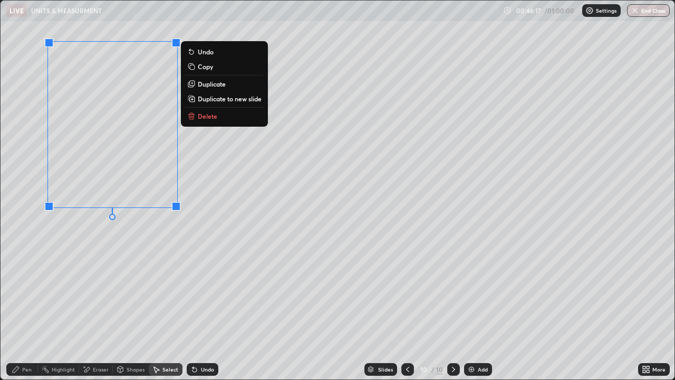
click at [30, 337] on div "Pen" at bounding box center [26, 369] width 9 height 5
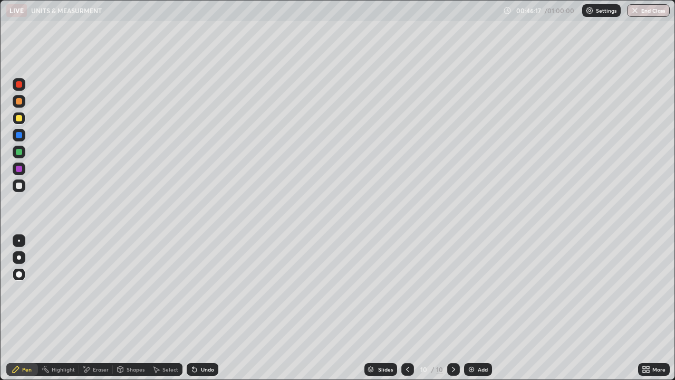
click at [30, 337] on div "Pen" at bounding box center [26, 369] width 9 height 5
click at [19, 103] on div at bounding box center [19, 101] width 6 height 6
click at [161, 337] on div "Select" at bounding box center [166, 369] width 34 height 13
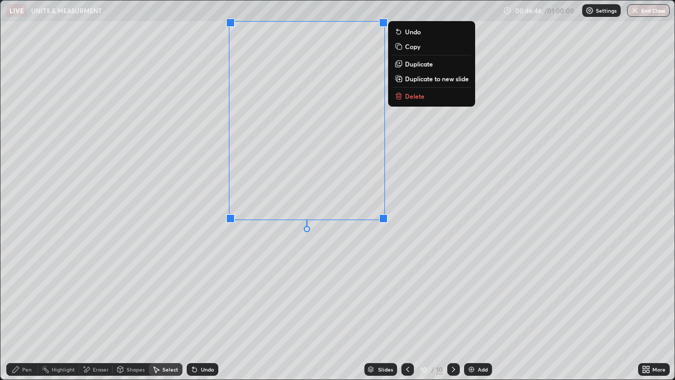
click at [28, 337] on div "Pen" at bounding box center [26, 369] width 9 height 5
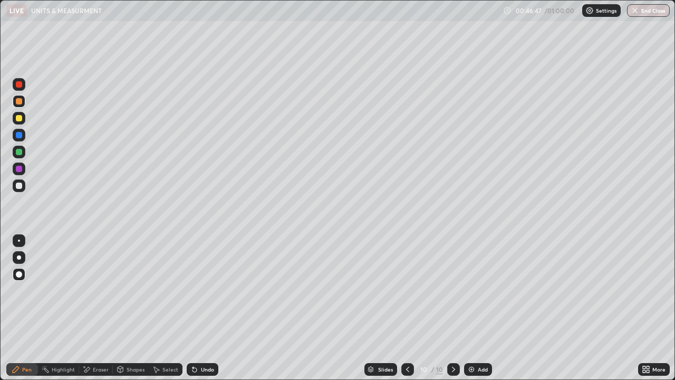
click at [20, 101] on div at bounding box center [19, 101] width 6 height 6
click at [19, 85] on div at bounding box center [19, 84] width 6 height 6
click at [18, 83] on div at bounding box center [19, 84] width 6 height 6
click at [25, 122] on div at bounding box center [19, 118] width 13 height 17
click at [19, 88] on div at bounding box center [19, 84] width 13 height 13
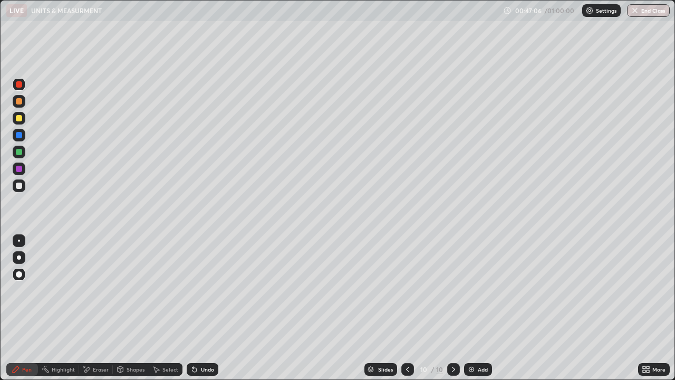
click at [69, 337] on div "Highlight" at bounding box center [63, 369] width 23 height 5
click at [16, 337] on icon at bounding box center [16, 369] width 6 height 6
click at [56, 337] on div "Highlight" at bounding box center [63, 369] width 23 height 5
click at [22, 332] on icon at bounding box center [18, 332] width 5 height 5
click at [165, 337] on div "Select" at bounding box center [170, 369] width 16 height 5
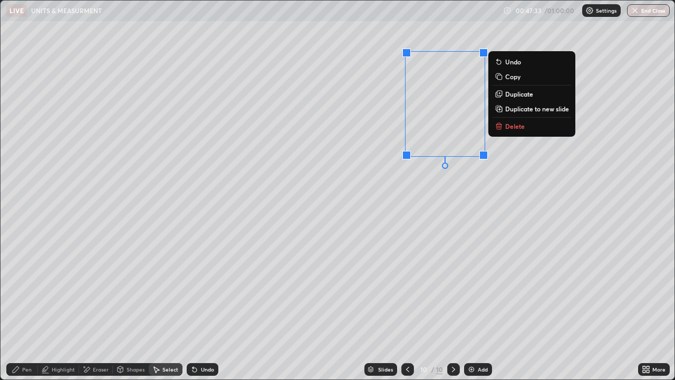
click at [469, 260] on div "0 ° Undo Copy Duplicate Duplicate to new slide Delete" at bounding box center [338, 190] width 674 height 379
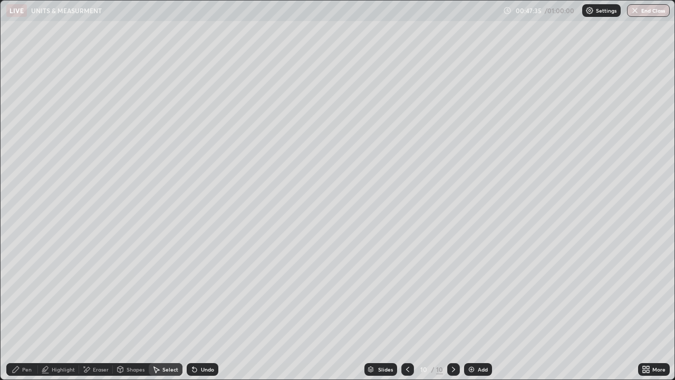
click at [100, 337] on div "Eraser" at bounding box center [101, 369] width 16 height 5
click at [63, 337] on div "Highlight" at bounding box center [63, 369] width 23 height 5
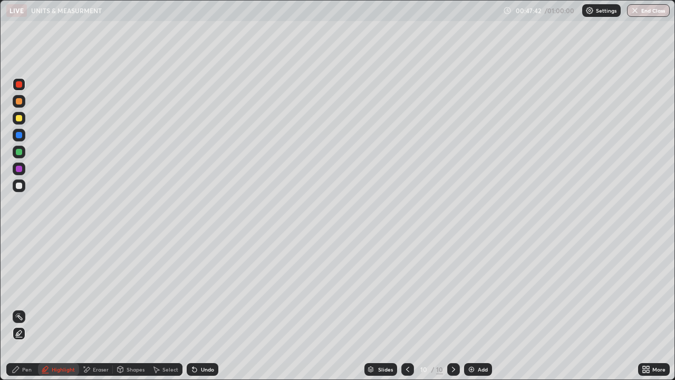
click at [29, 337] on div "Pen" at bounding box center [26, 369] width 9 height 5
click at [20, 184] on div at bounding box center [19, 185] width 6 height 6
click at [206, 337] on div "Undo" at bounding box center [207, 369] width 13 height 5
click at [91, 337] on div "Eraser" at bounding box center [96, 369] width 34 height 13
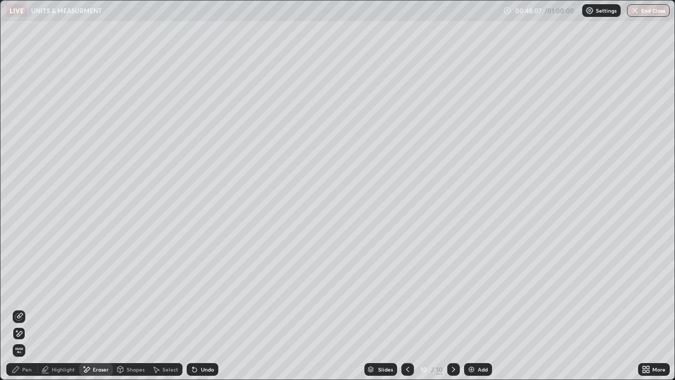
click at [22, 337] on div "Pen" at bounding box center [26, 369] width 9 height 5
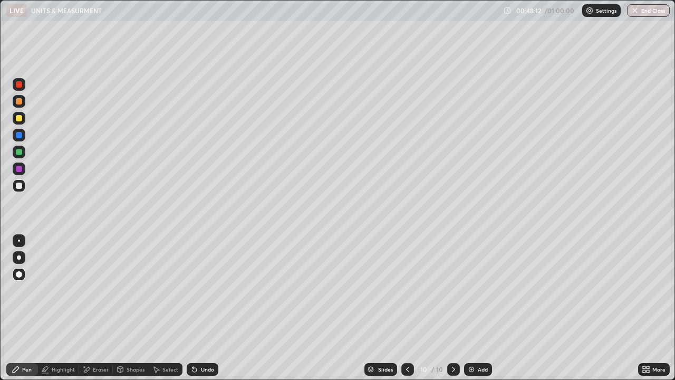
click at [20, 139] on div at bounding box center [19, 135] width 13 height 13
click at [469, 337] on img at bounding box center [471, 369] width 8 height 8
click at [138, 337] on div "Shapes" at bounding box center [131, 369] width 36 height 13
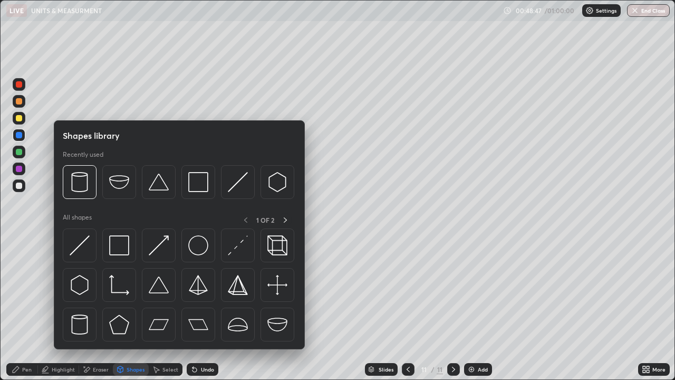
click at [16, 337] on icon at bounding box center [16, 369] width 6 height 6
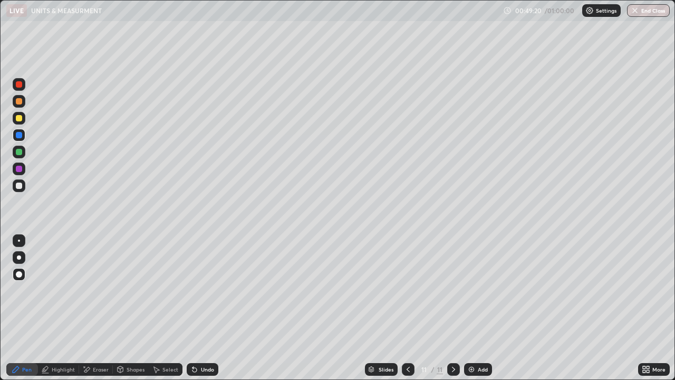
click at [204, 337] on div "Undo" at bounding box center [207, 369] width 13 height 5
click at [207, 337] on div "Undo" at bounding box center [207, 369] width 13 height 5
click at [212, 337] on div "Undo" at bounding box center [203, 369] width 32 height 13
click at [207, 337] on div "Undo" at bounding box center [207, 369] width 13 height 5
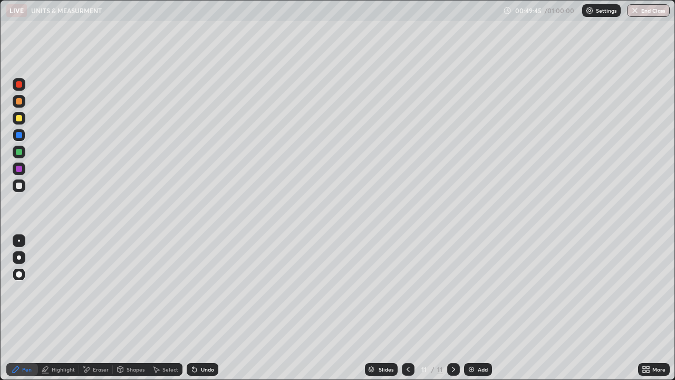
click at [167, 337] on div "Select" at bounding box center [170, 369] width 16 height 5
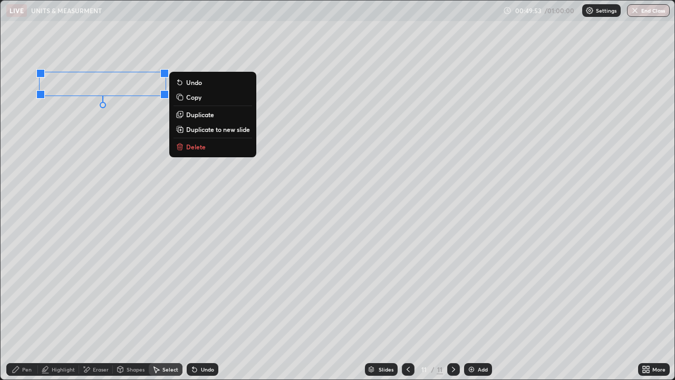
click at [133, 133] on div "0 ° Undo Copy Duplicate Duplicate to new slide Delete" at bounding box center [338, 190] width 674 height 379
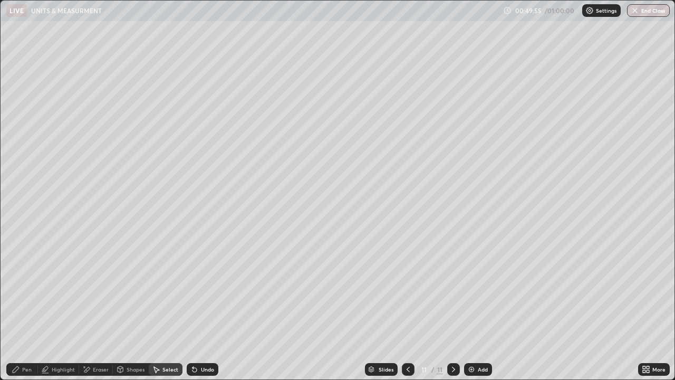
click at [34, 337] on div "Pen" at bounding box center [22, 369] width 32 height 13
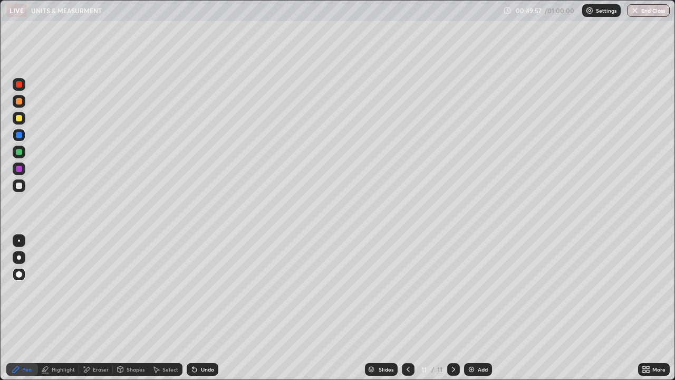
click at [24, 87] on div at bounding box center [19, 84] width 13 height 13
click at [24, 150] on div at bounding box center [19, 152] width 13 height 13
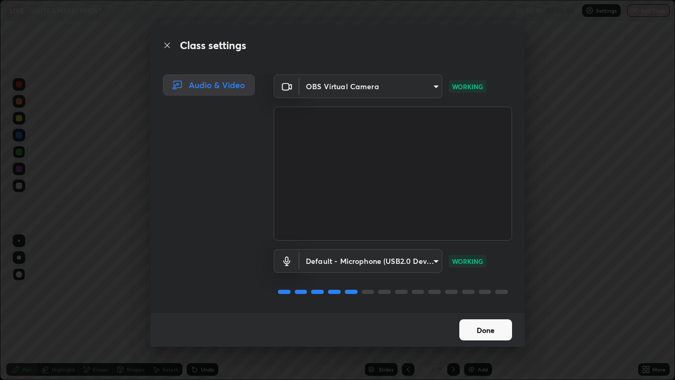
click at [476, 328] on button "Done" at bounding box center [485, 329] width 53 height 21
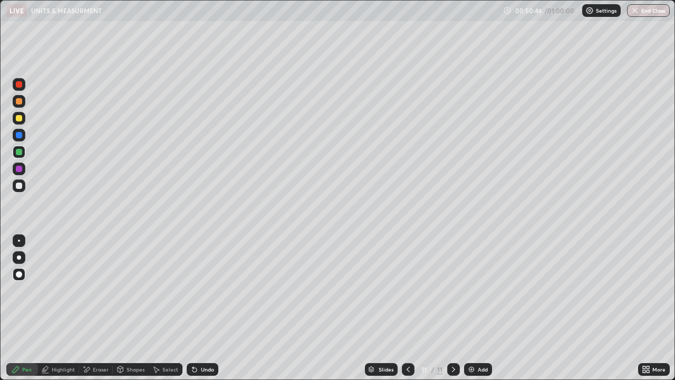
click at [174, 337] on div "Select" at bounding box center [170, 369] width 16 height 5
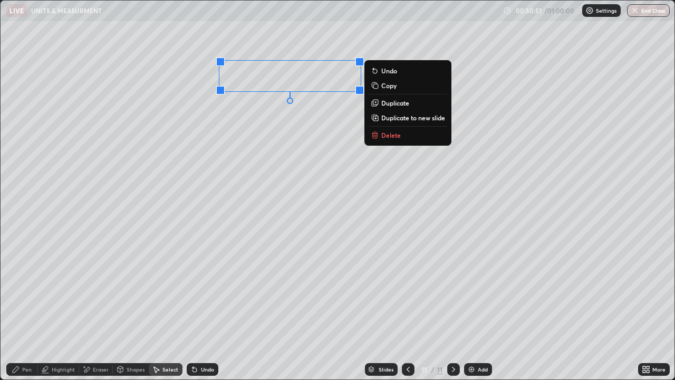
click at [310, 142] on div "0 ° Undo Copy Duplicate Duplicate to new slide Delete" at bounding box center [338, 190] width 674 height 379
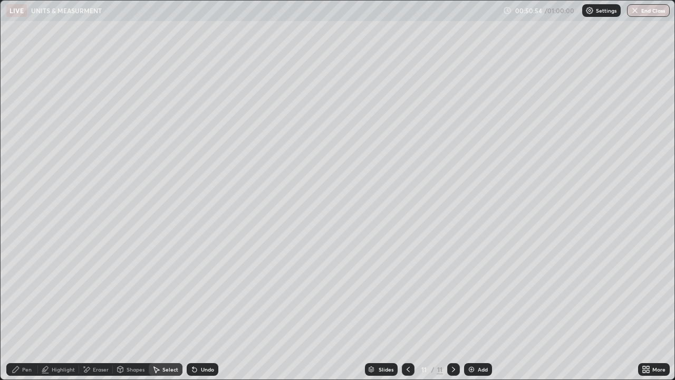
click at [35, 337] on div "Pen" at bounding box center [22, 369] width 32 height 13
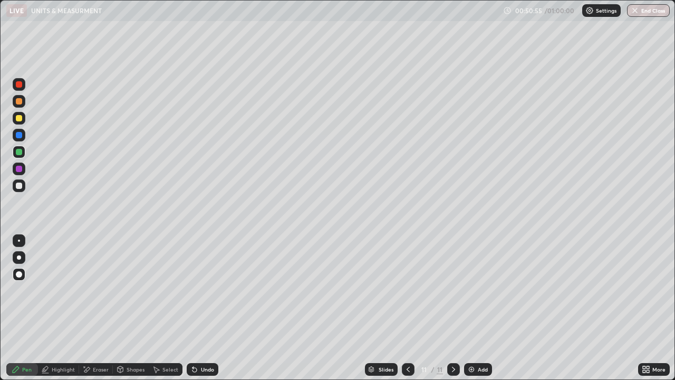
click at [24, 88] on div at bounding box center [19, 84] width 13 height 13
click at [166, 337] on div "Select" at bounding box center [170, 369] width 16 height 5
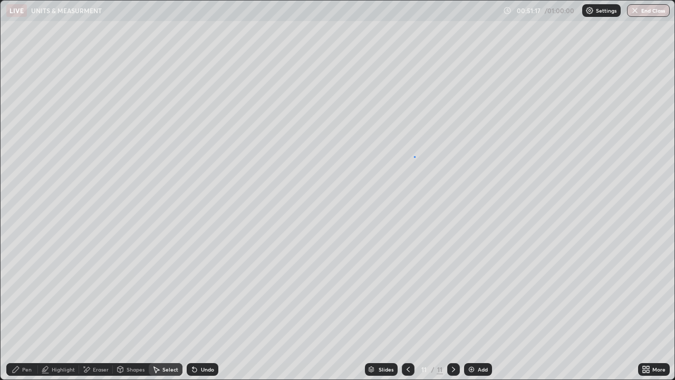
click at [414, 157] on div "0 ° Undo Copy Duplicate Duplicate to new slide Delete" at bounding box center [338, 190] width 674 height 379
click at [25, 337] on div "Pen" at bounding box center [26, 369] width 9 height 5
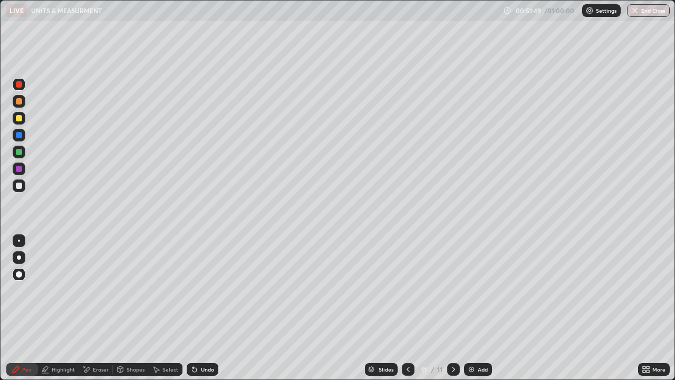
click at [17, 118] on div at bounding box center [19, 118] width 6 height 6
click at [108, 337] on div "Eraser" at bounding box center [101, 369] width 16 height 5
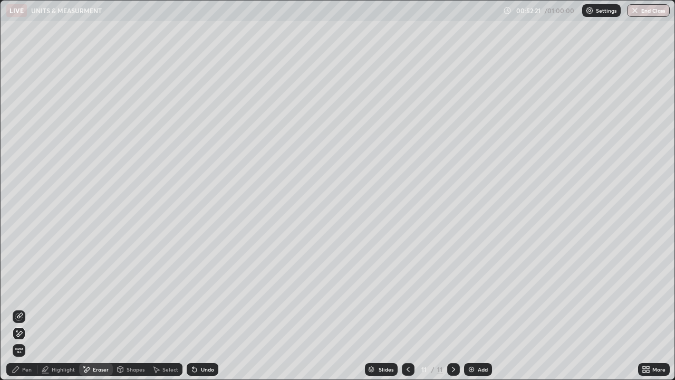
click at [643, 14] on button "End Class" at bounding box center [648, 10] width 43 height 13
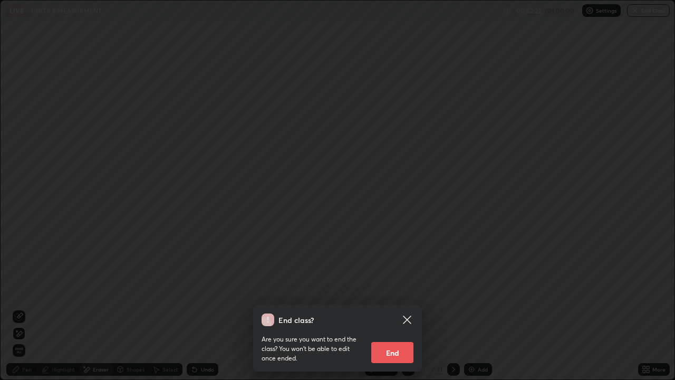
click at [383, 337] on button "End" at bounding box center [392, 352] width 42 height 21
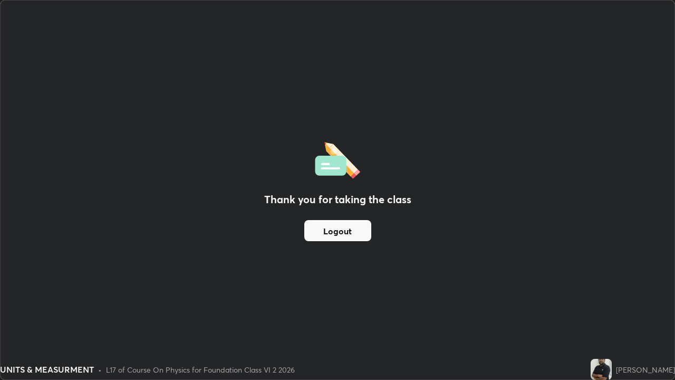
click at [343, 223] on button "Logout" at bounding box center [337, 230] width 67 height 21
